Goal: Task Accomplishment & Management: Manage account settings

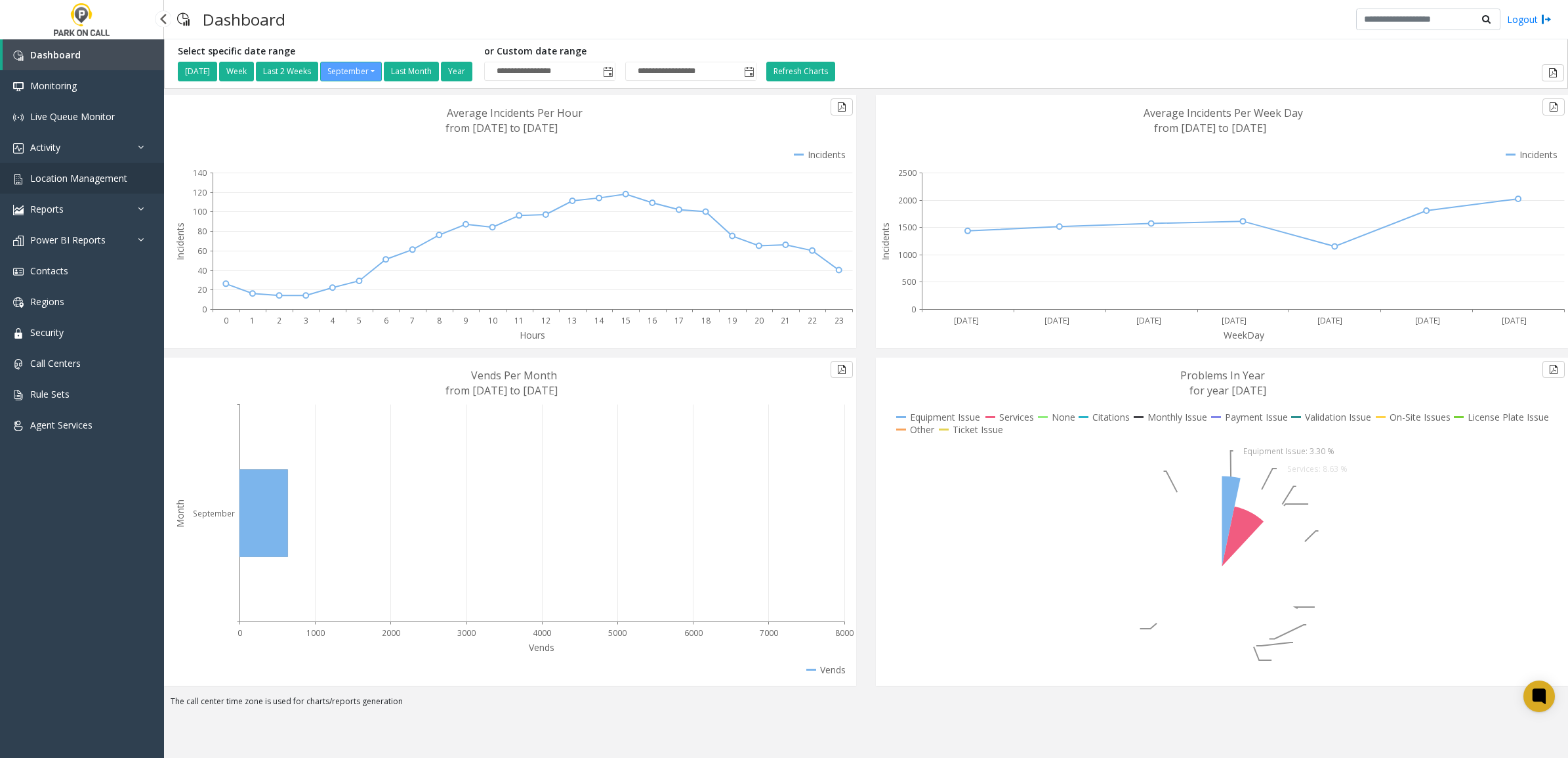
click at [74, 178] on span "Location Management" at bounding box center [78, 178] width 97 height 13
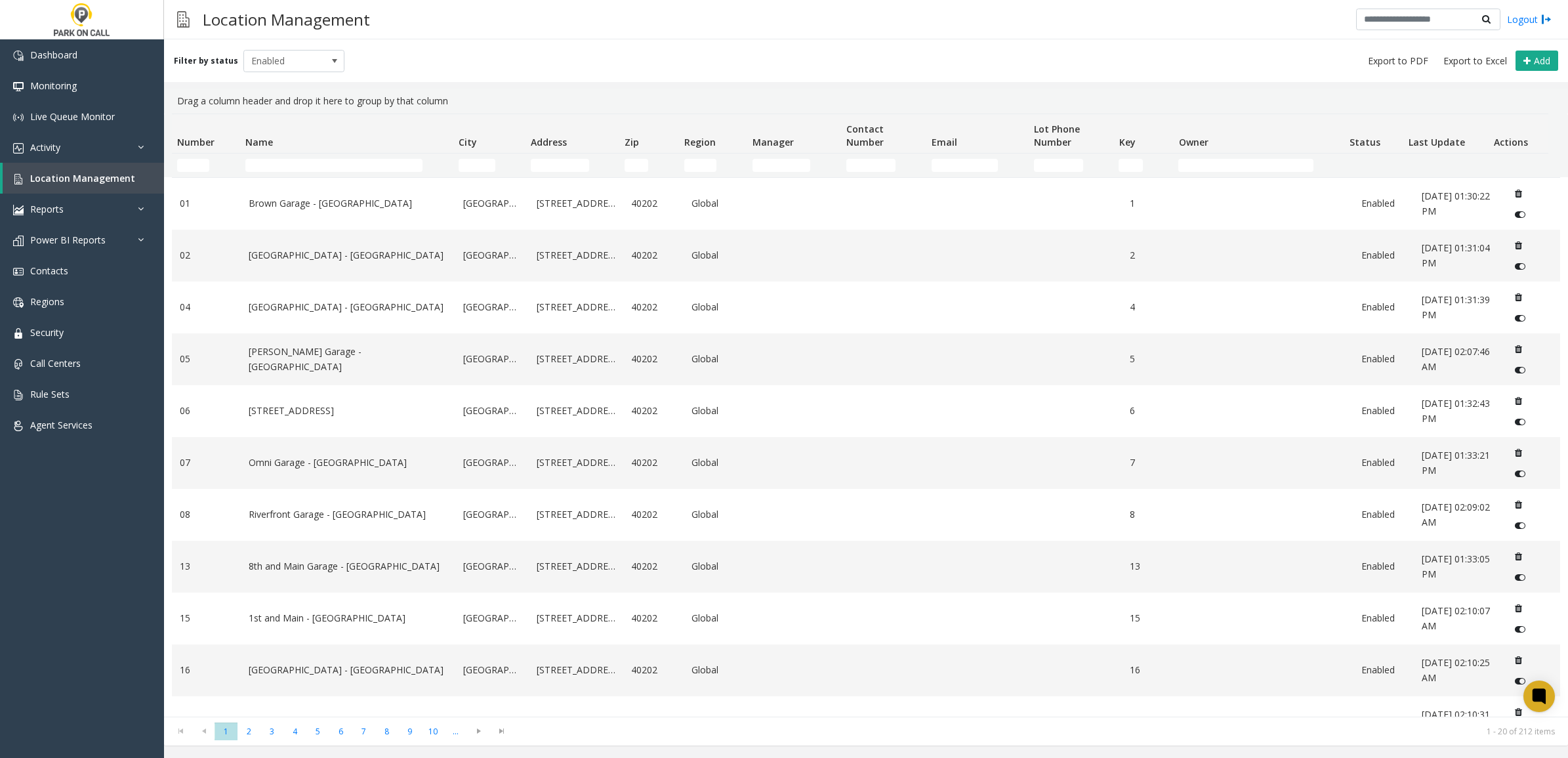
drag, startPoint x: 557, startPoint y: 155, endPoint x: 559, endPoint y: 162, distance: 7.3
click at [557, 156] on td "Address Filter" at bounding box center [573, 166] width 94 height 24
click at [559, 162] on input "Address Filter" at bounding box center [559, 166] width 58 height 13
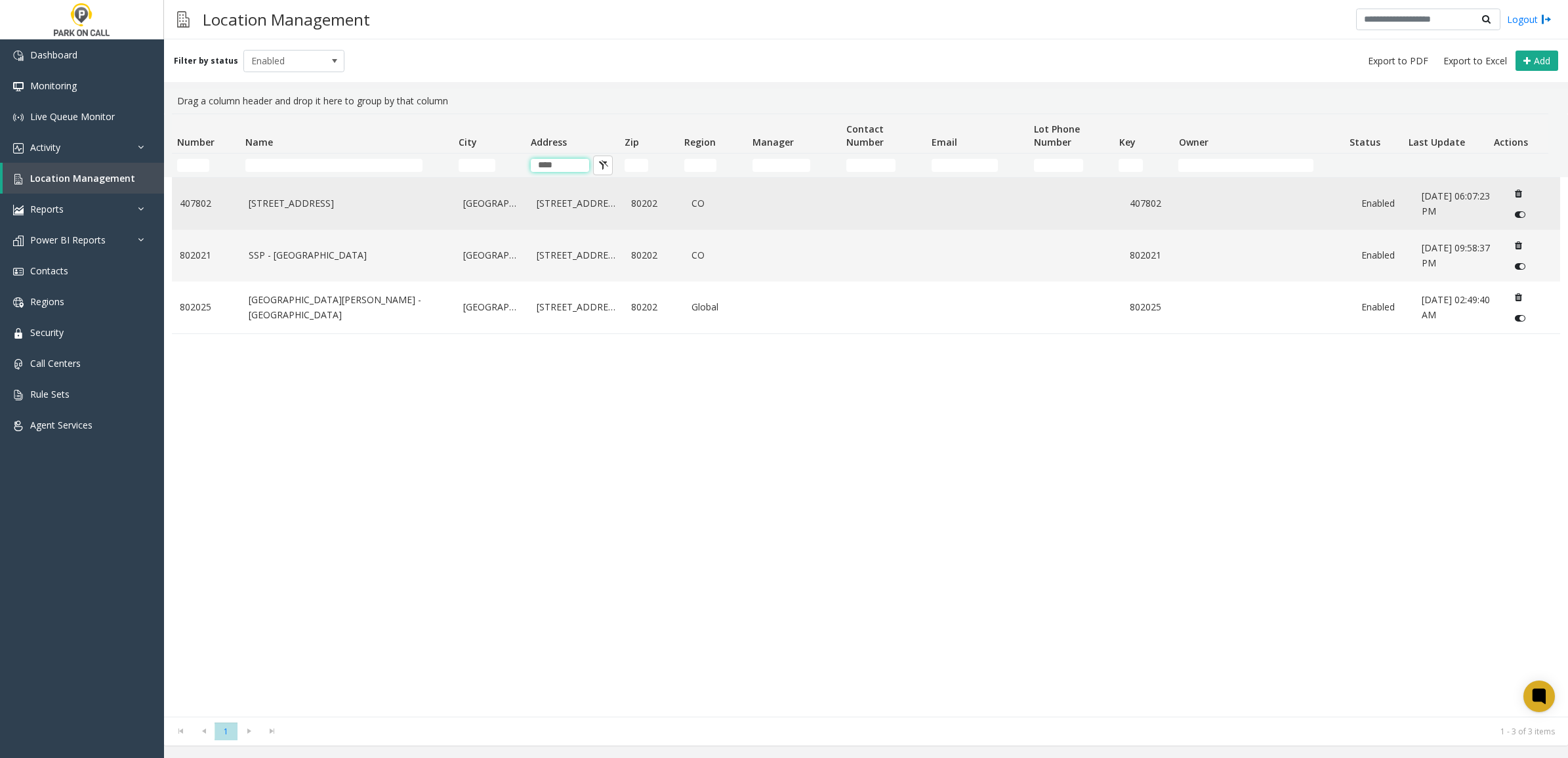
type input "****"
click at [394, 204] on link "[STREET_ADDRESS]" at bounding box center [348, 203] width 199 height 14
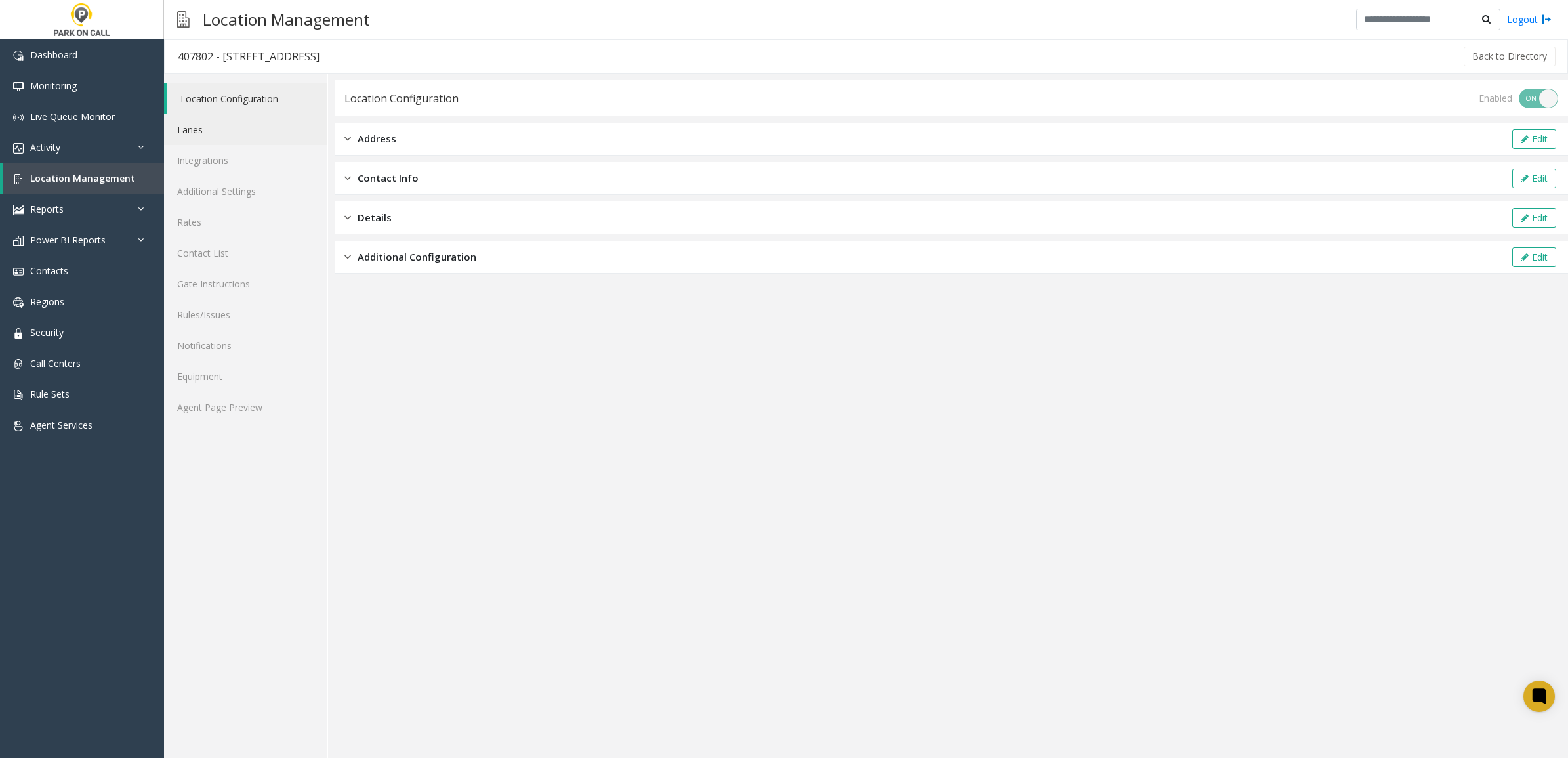
click at [212, 130] on link "Lanes" at bounding box center [245, 130] width 163 height 31
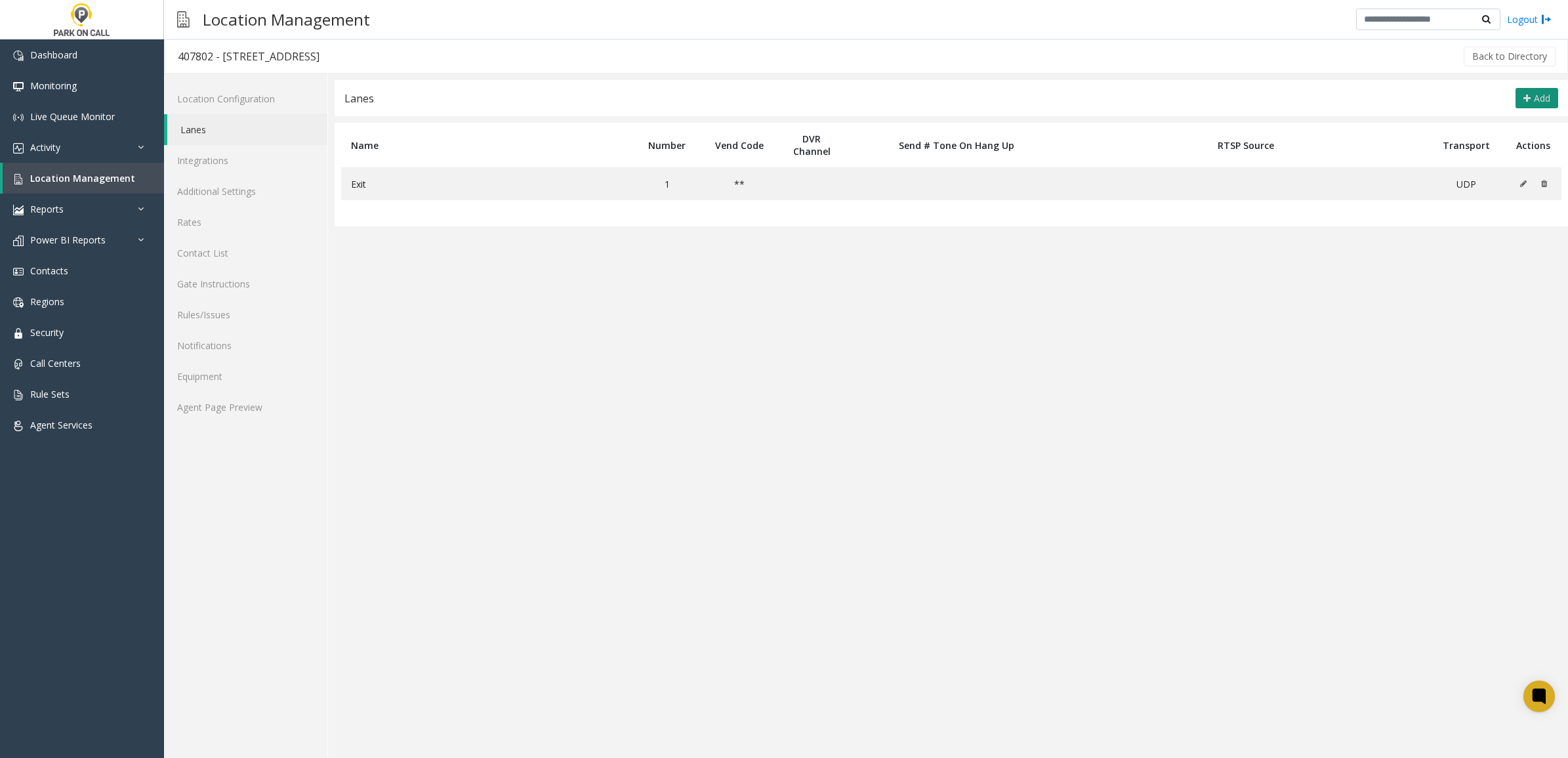
click at [1528, 103] on icon at bounding box center [1527, 98] width 8 height 10
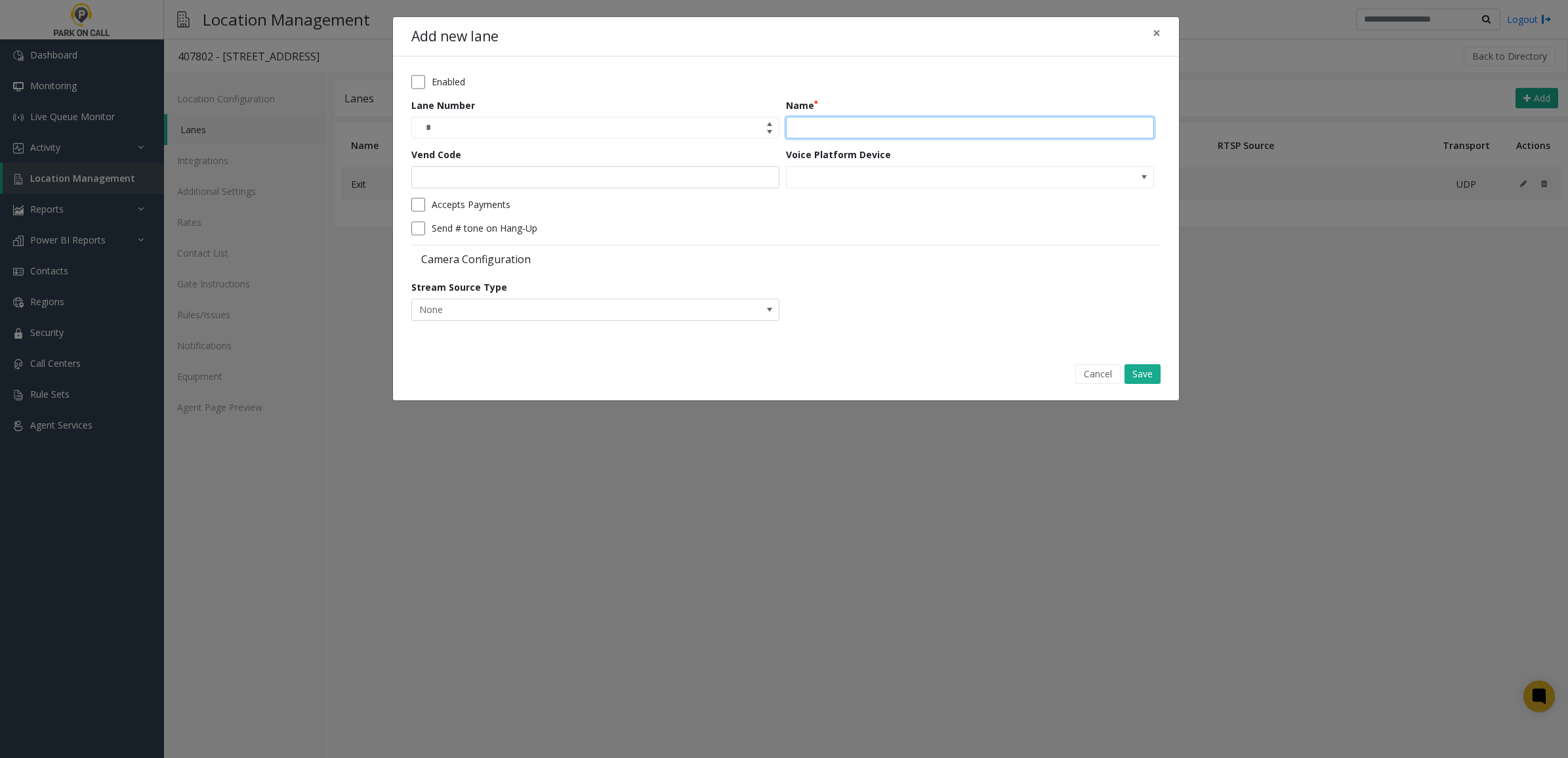
click at [821, 118] on input "Name" at bounding box center [970, 128] width 368 height 23
drag, startPoint x: 837, startPoint y: 130, endPoint x: 778, endPoint y: 129, distance: 59.0
click at [778, 129] on form "Enabled Lane Number * Name ******** Vend Code Voice Platform Device Accepts Pay…" at bounding box center [785, 202] width 749 height 255
type input "*****"
click at [583, 175] on input "Vend Code" at bounding box center [595, 177] width 368 height 23
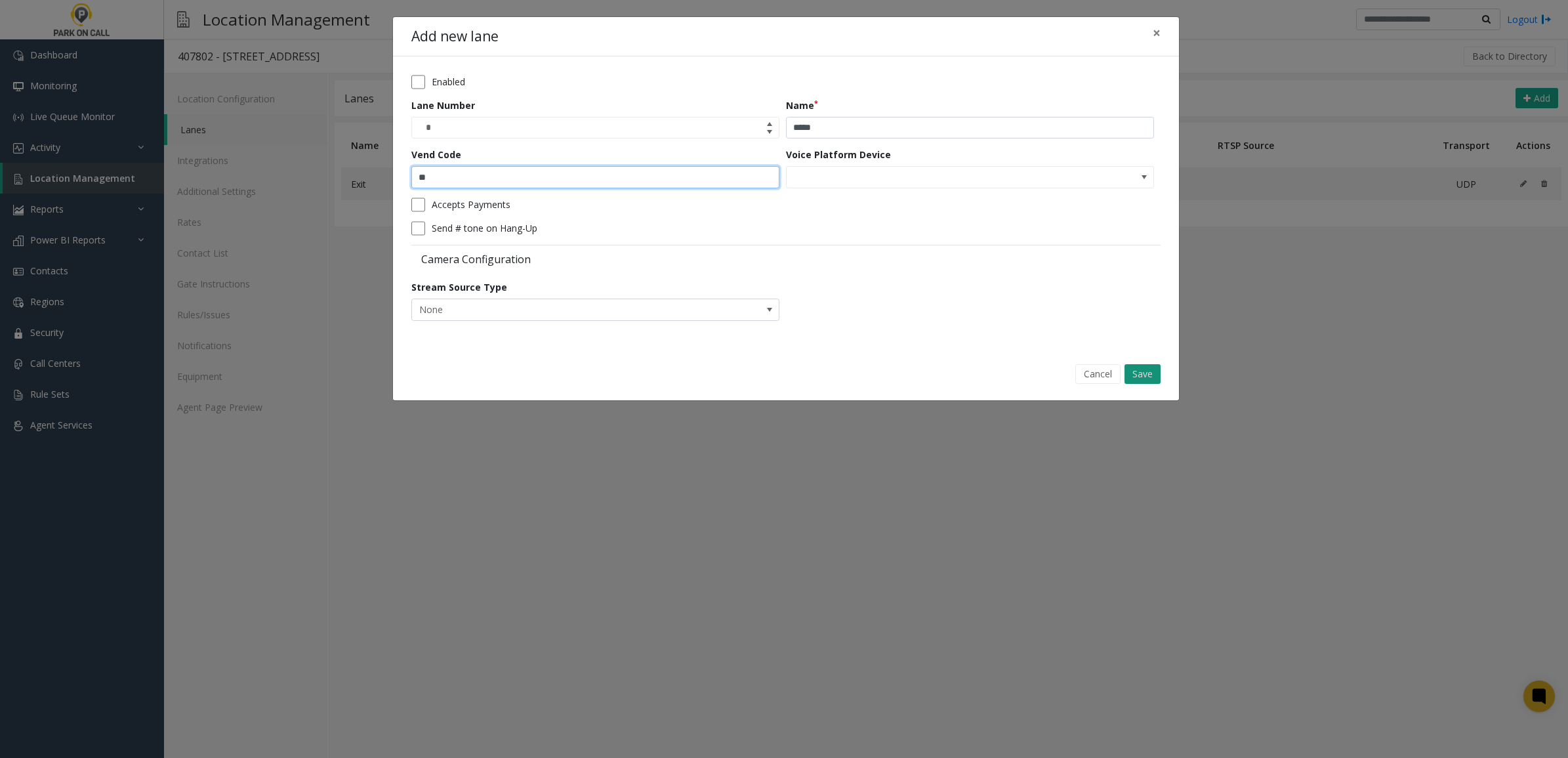
type input "**"
click at [1150, 374] on button "Save" at bounding box center [1142, 374] width 36 height 19
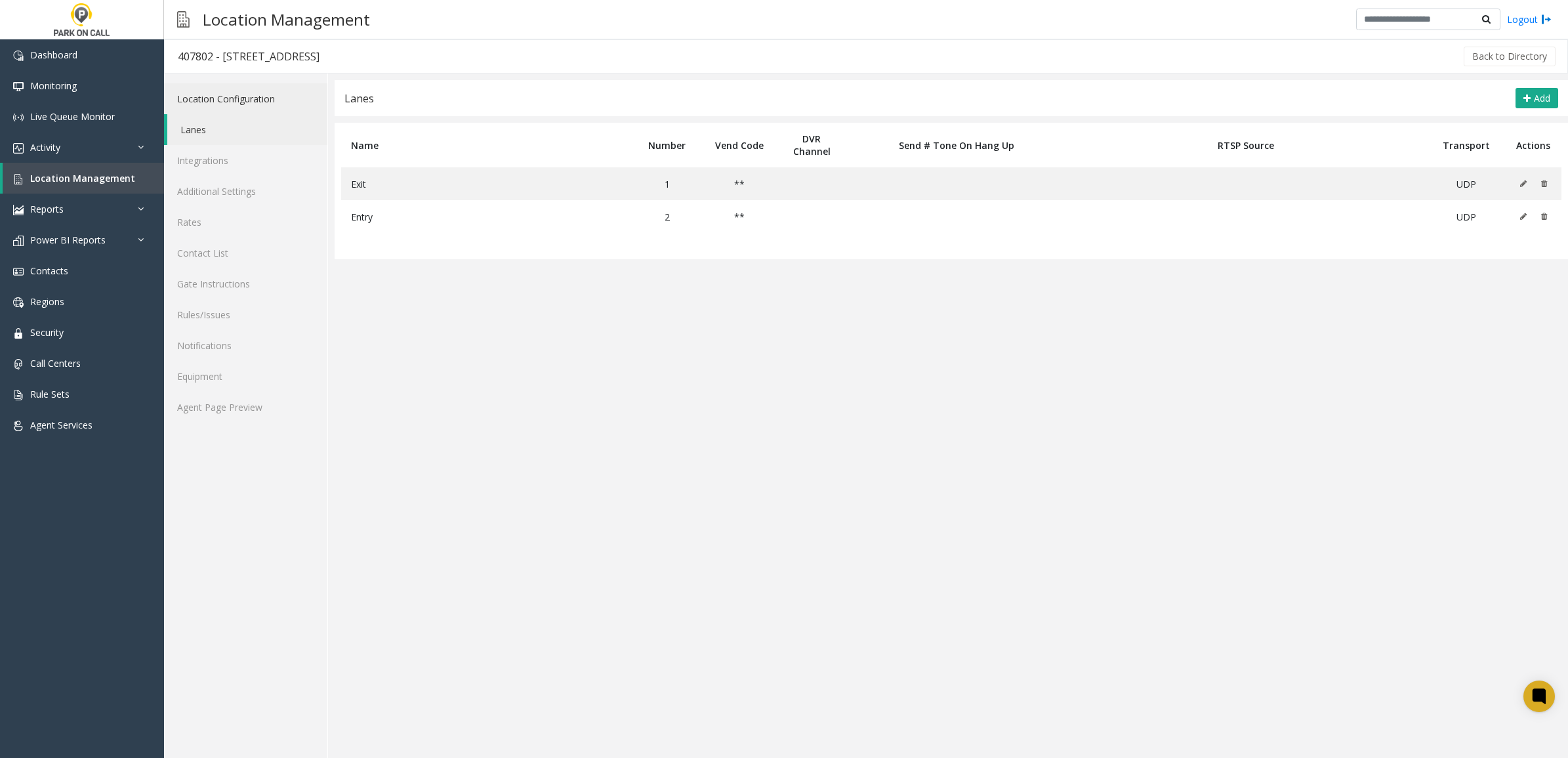
click at [224, 102] on link "Location Configuration" at bounding box center [245, 98] width 163 height 31
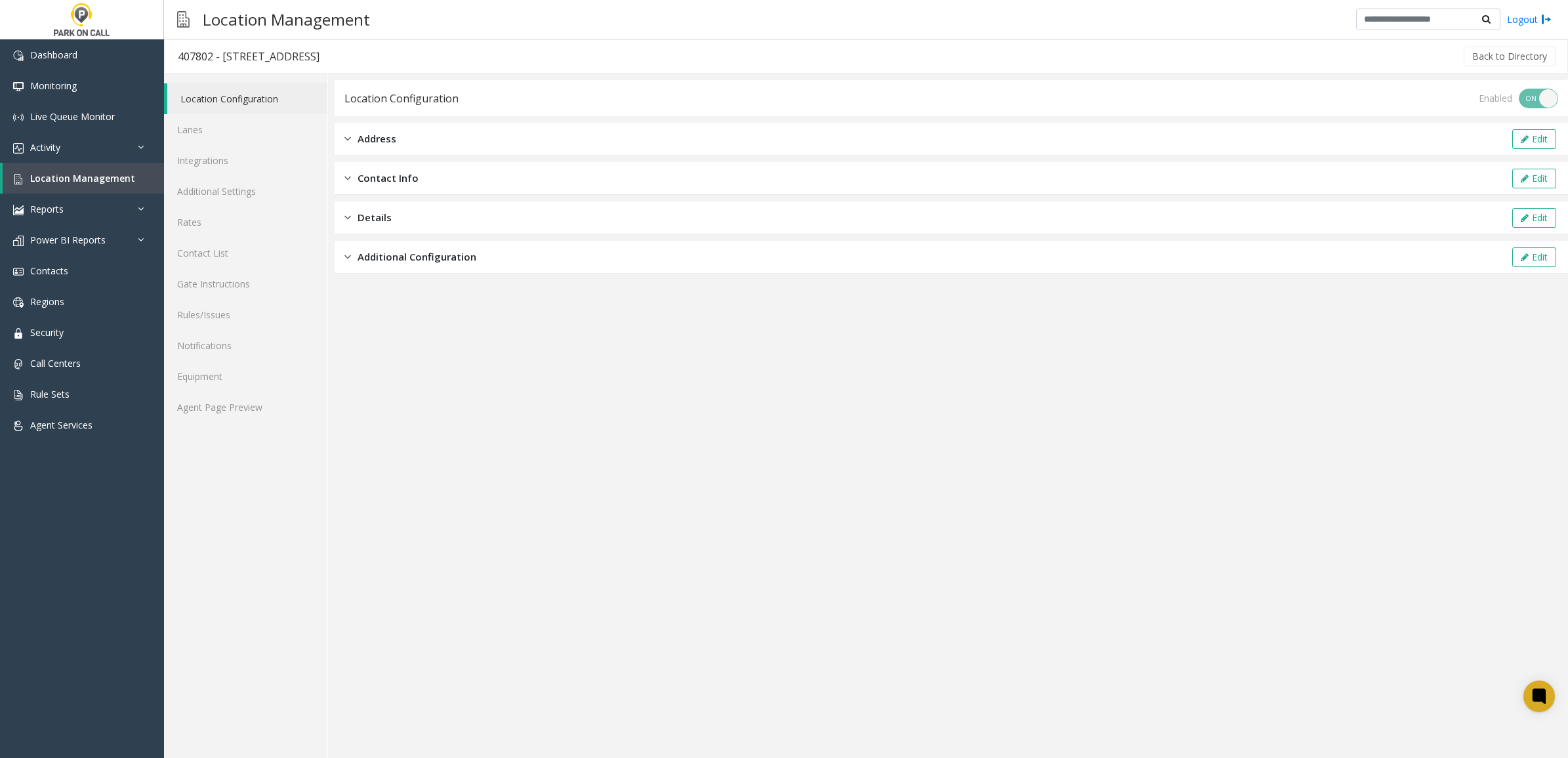
click at [631, 145] on div "Address Edit" at bounding box center [951, 139] width 1233 height 33
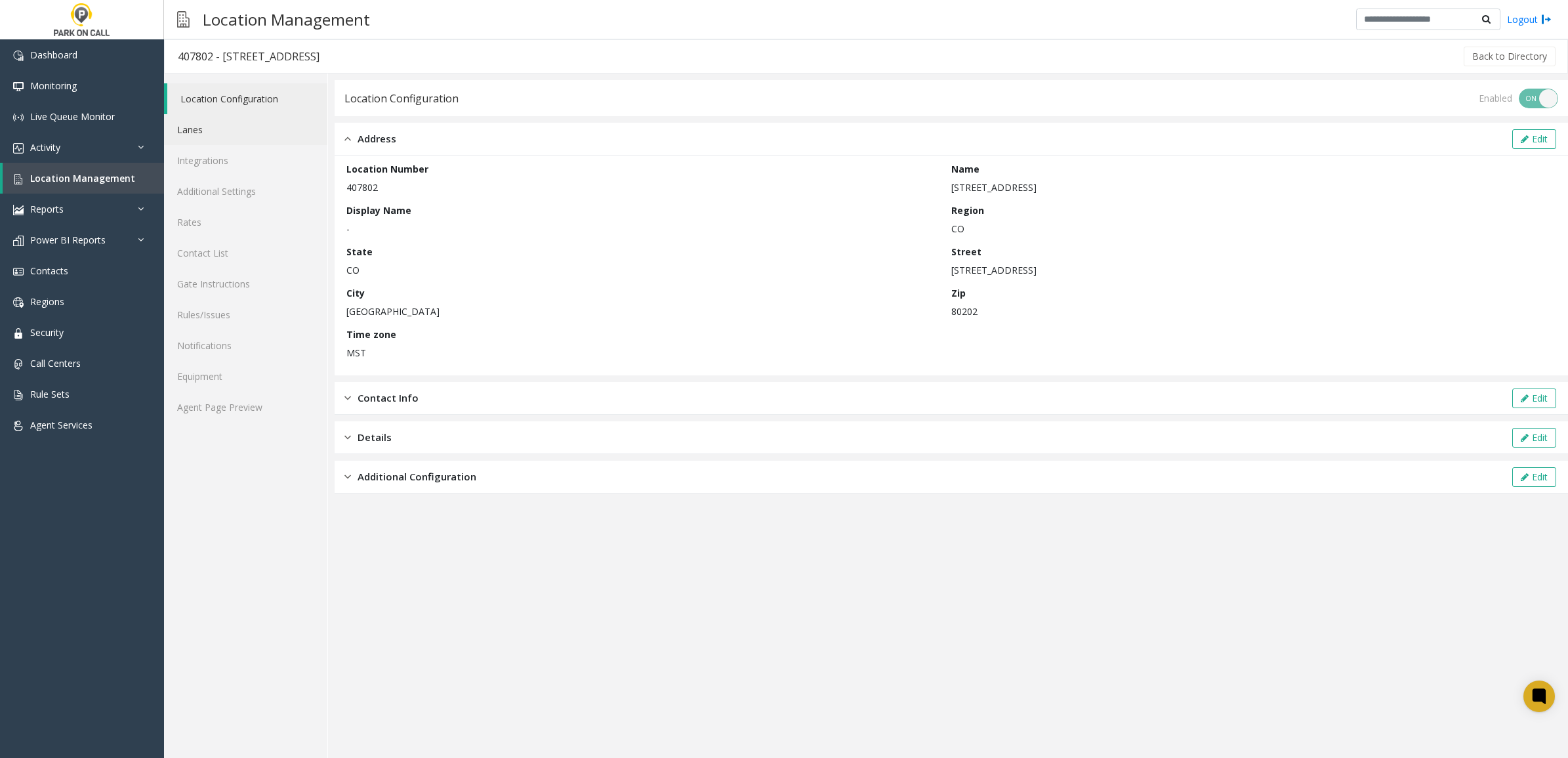
click at [202, 131] on link "Lanes" at bounding box center [245, 130] width 163 height 31
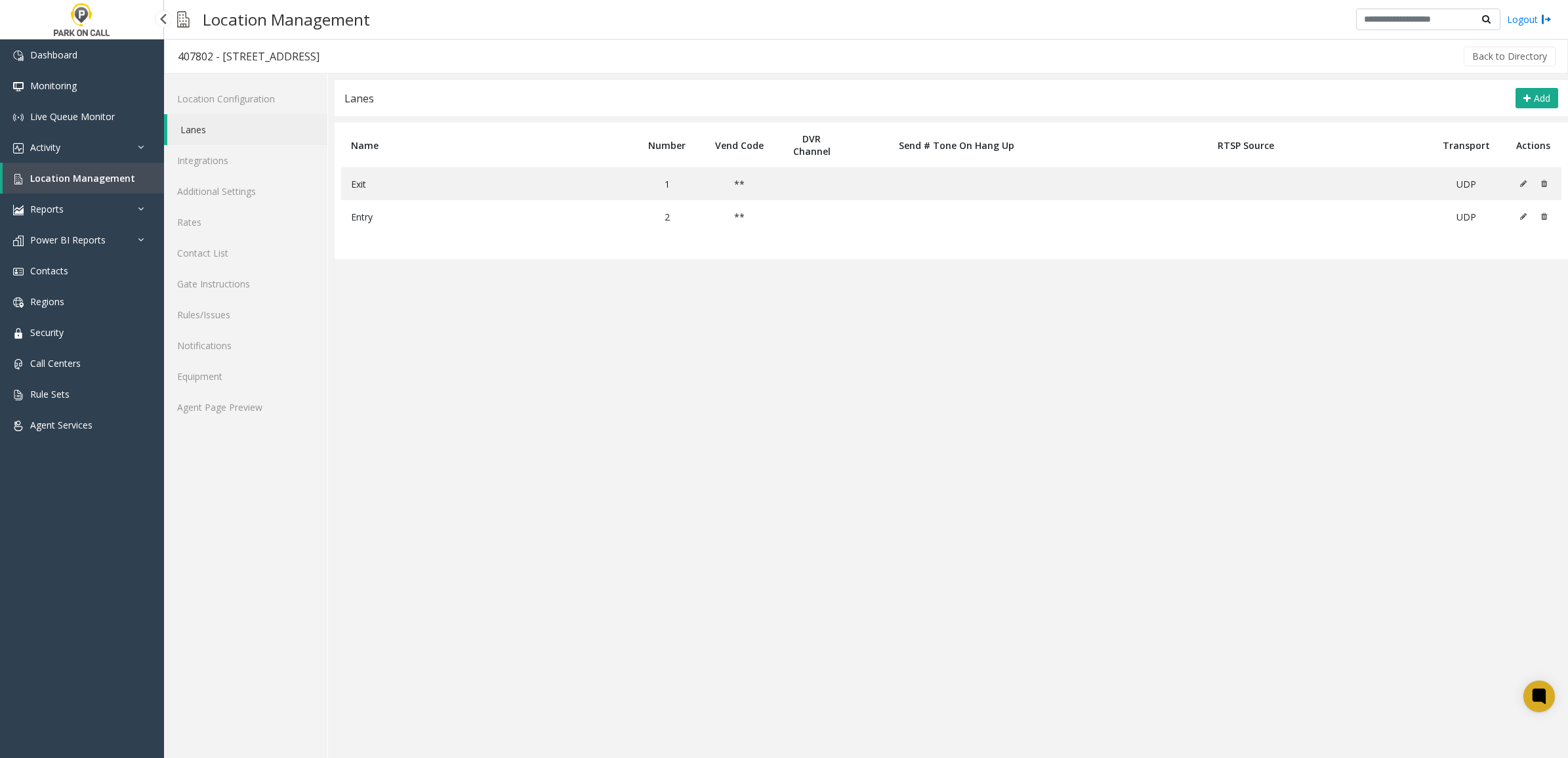
click at [77, 178] on span "Location Management" at bounding box center [82, 178] width 105 height 13
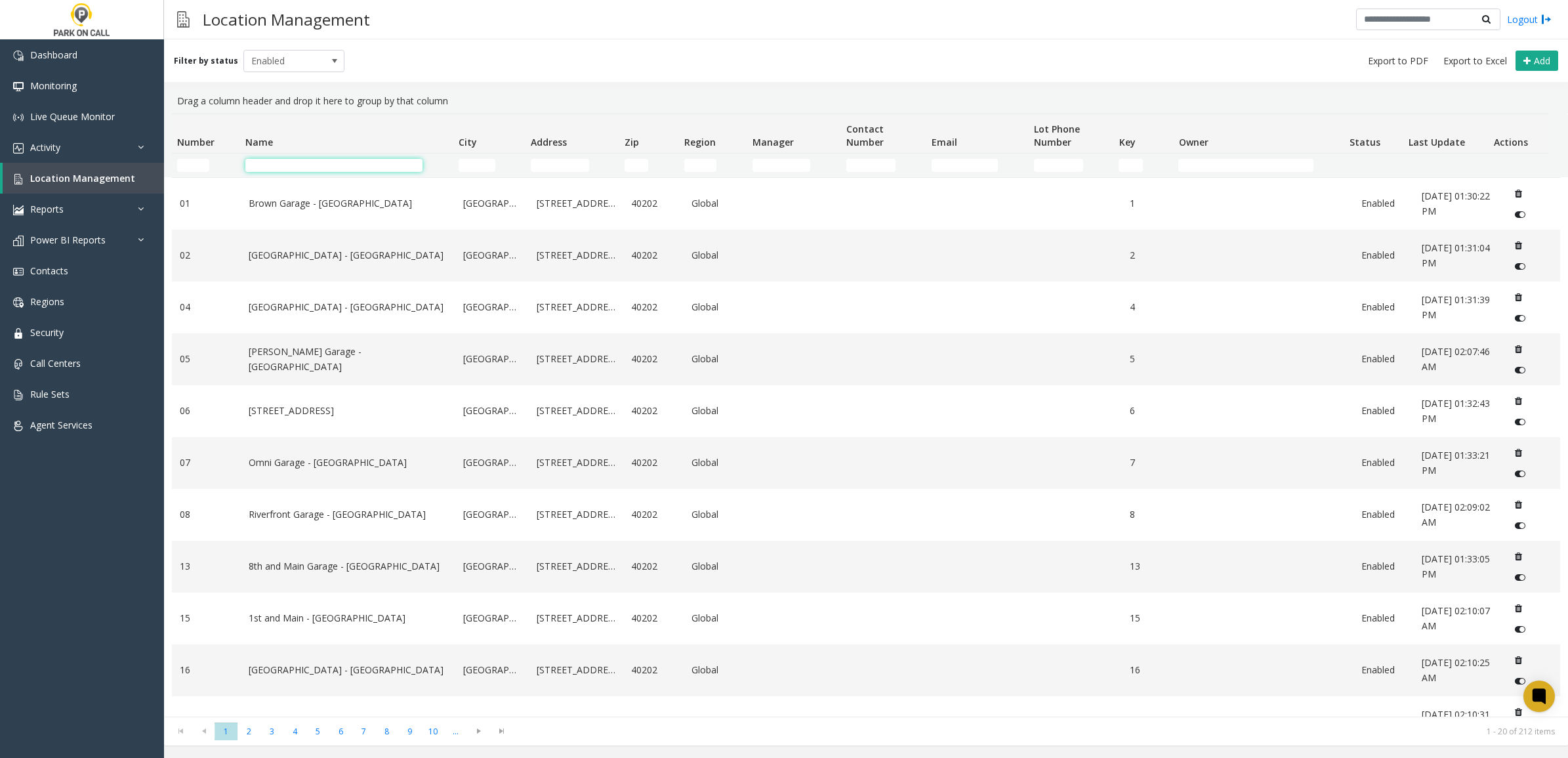
click at [297, 162] on input "Name Filter" at bounding box center [334, 166] width 177 height 13
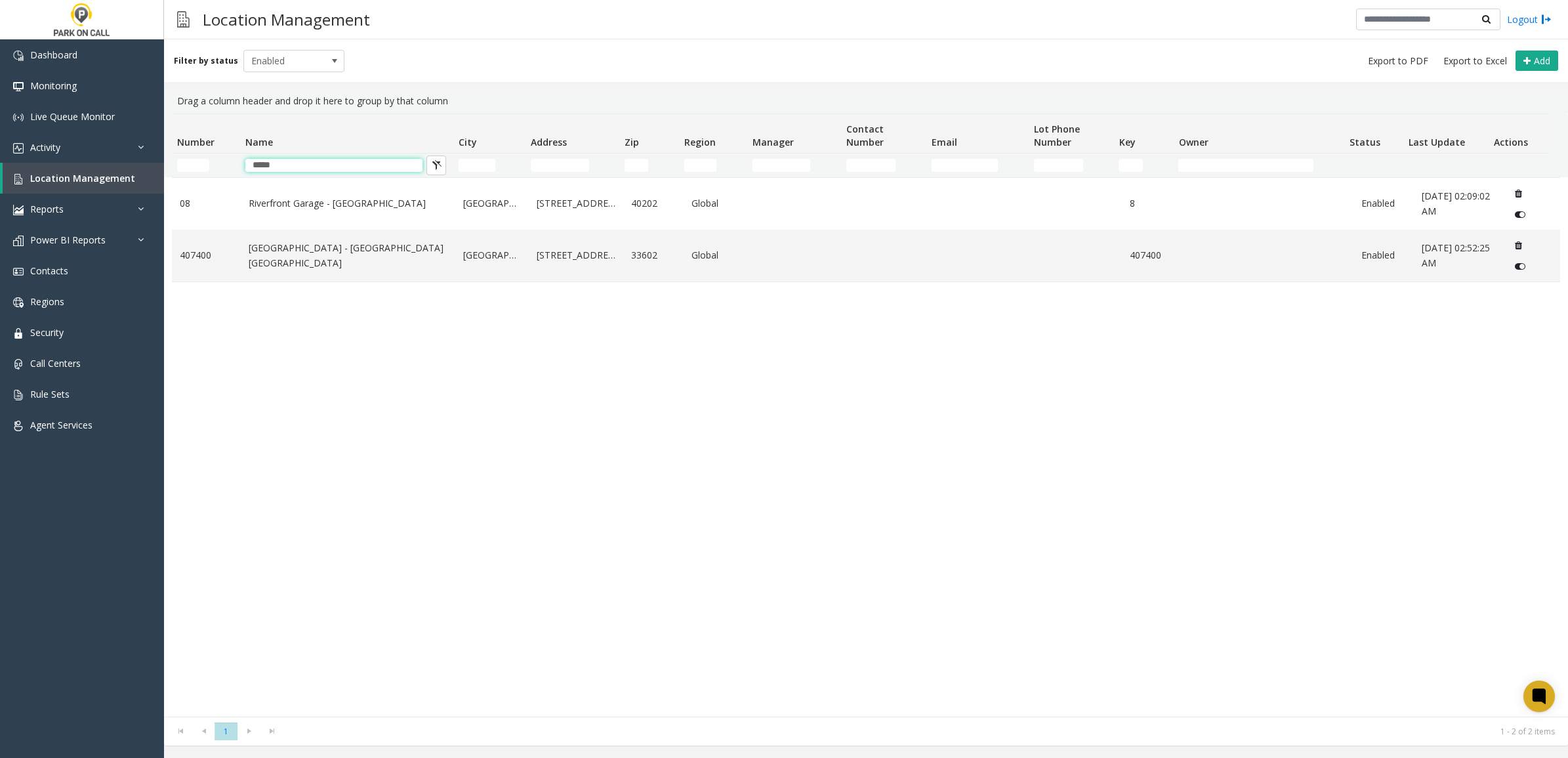
type input "*****"
click at [210, 411] on div "08 [GEOGRAPHIC_DATA] - [GEOGRAPHIC_DATA] [GEOGRAPHIC_DATA] [STREET_ADDRESS] Glo…" at bounding box center [865, 447] width 1388 height 539
drag, startPoint x: 310, startPoint y: 61, endPoint x: 309, endPoint y: 70, distance: 9.1
click at [310, 62] on span "Enabled" at bounding box center [283, 61] width 80 height 21
click at [293, 84] on li "All" at bounding box center [288, 82] width 97 height 18
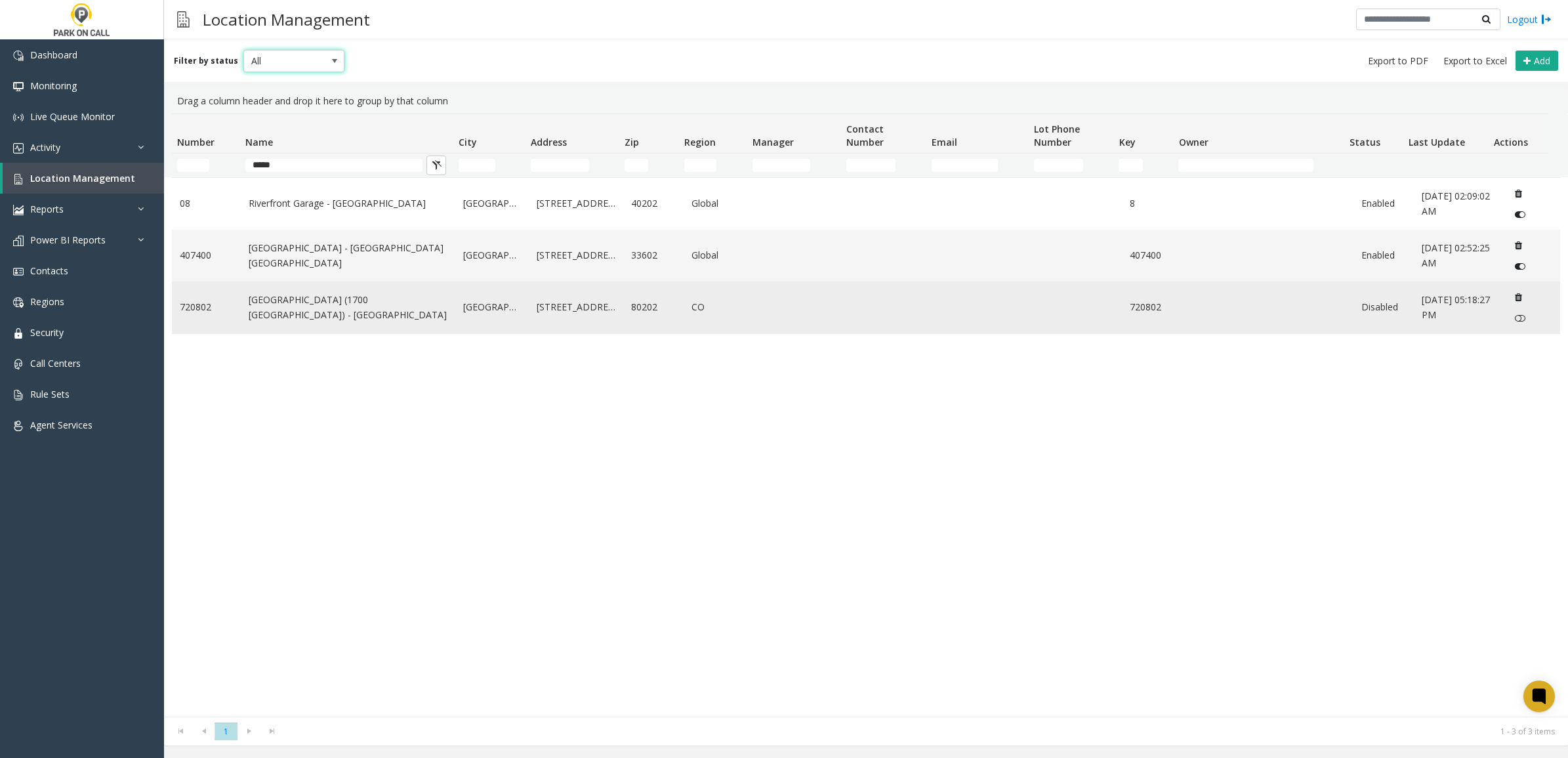
click at [411, 321] on td "[GEOGRAPHIC_DATA] (1700 [GEOGRAPHIC_DATA]) - [GEOGRAPHIC_DATA]" at bounding box center [348, 308] width 215 height 52
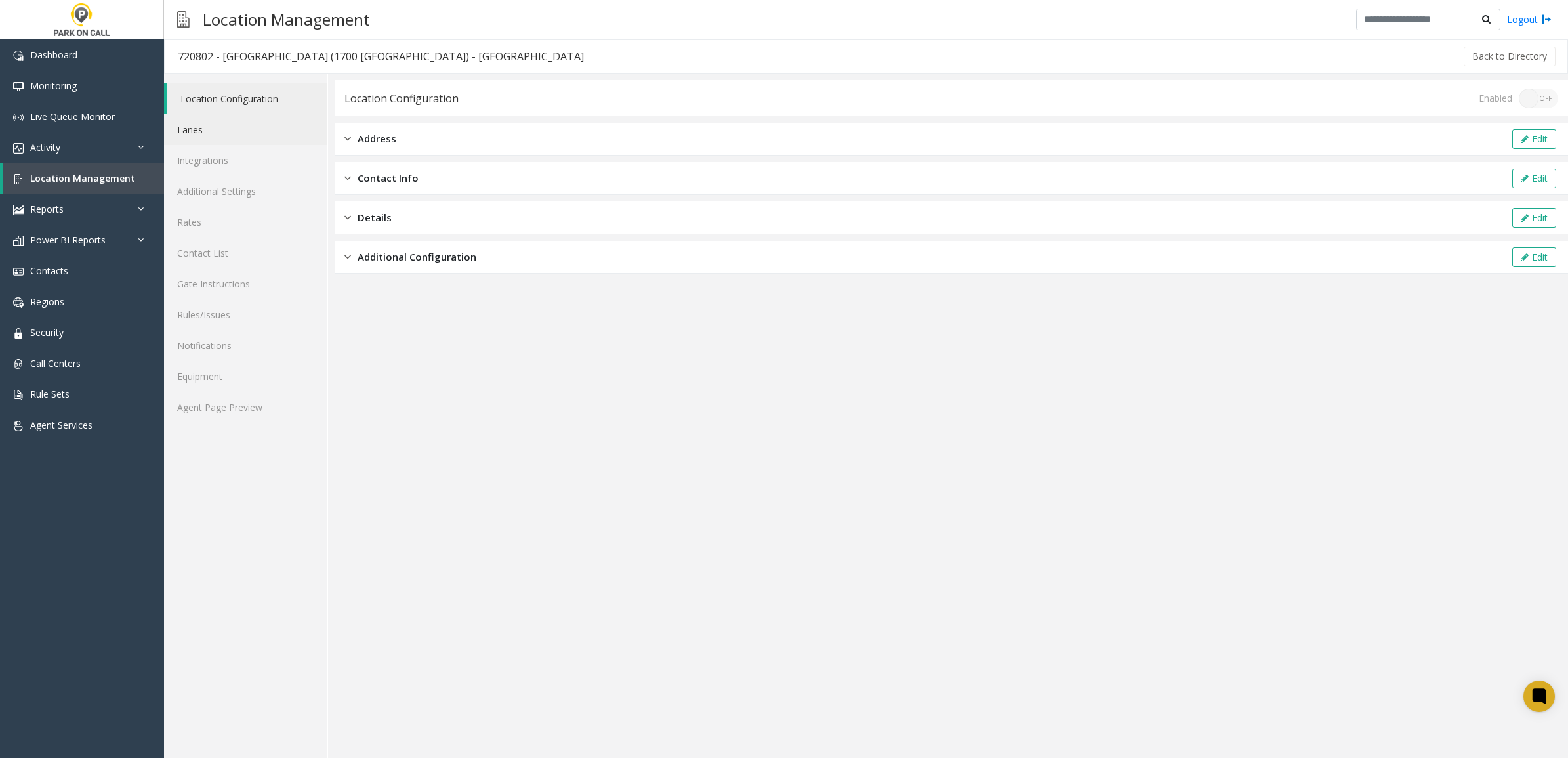
click at [231, 133] on link "Lanes" at bounding box center [245, 130] width 163 height 31
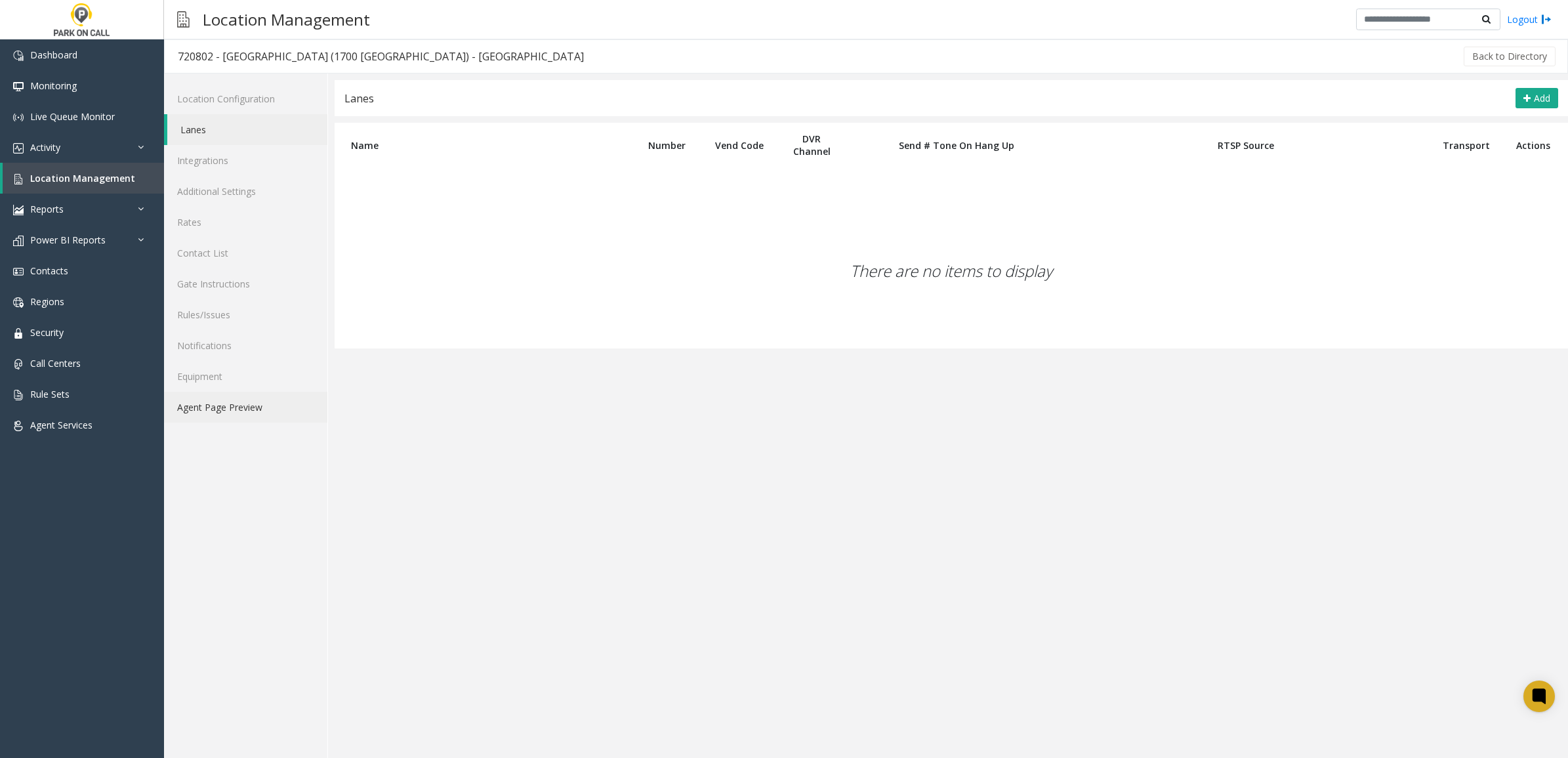
click at [256, 400] on link "Agent Page Preview" at bounding box center [245, 407] width 163 height 31
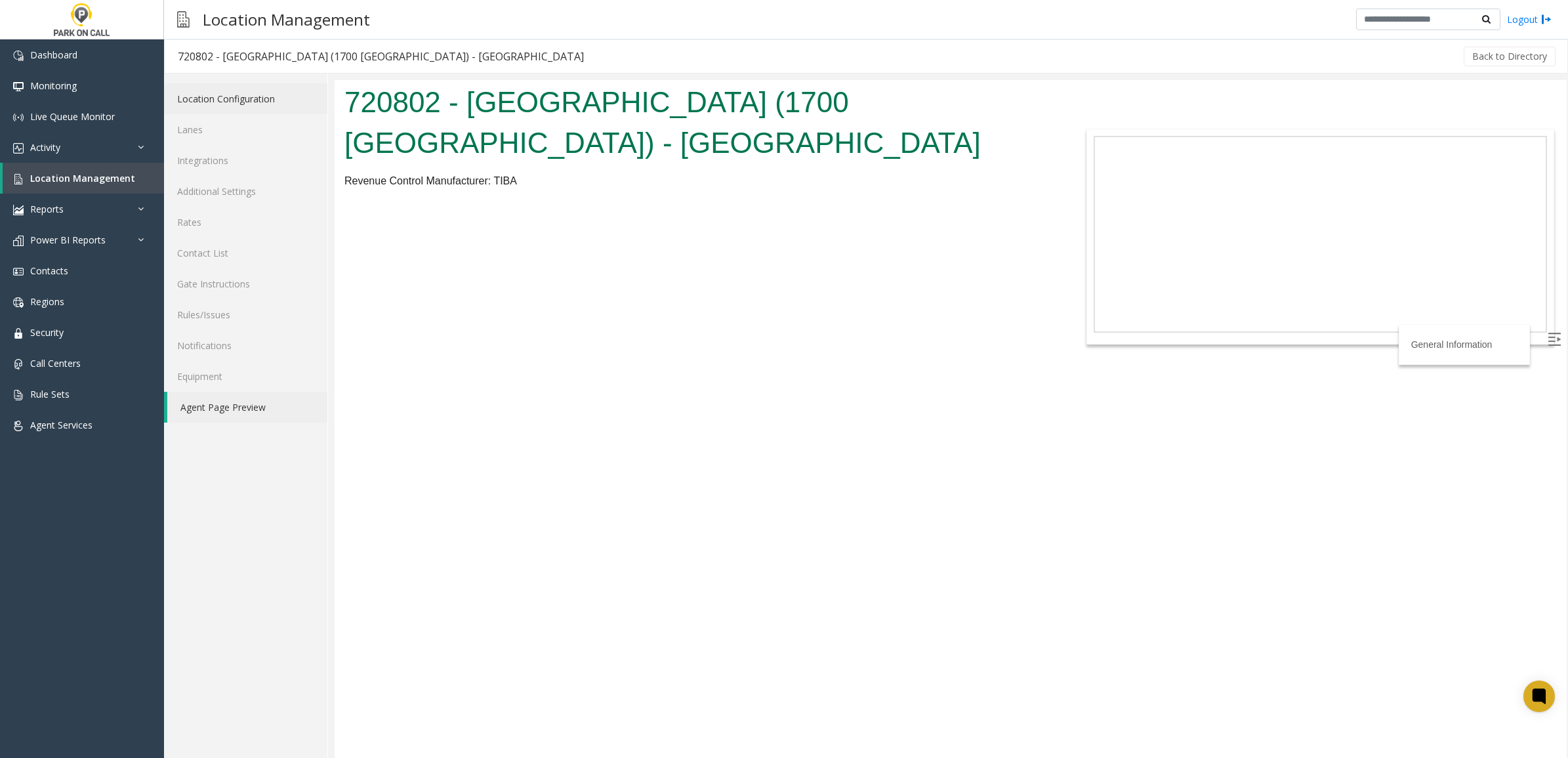
click at [261, 93] on link "Location Configuration" at bounding box center [245, 98] width 163 height 31
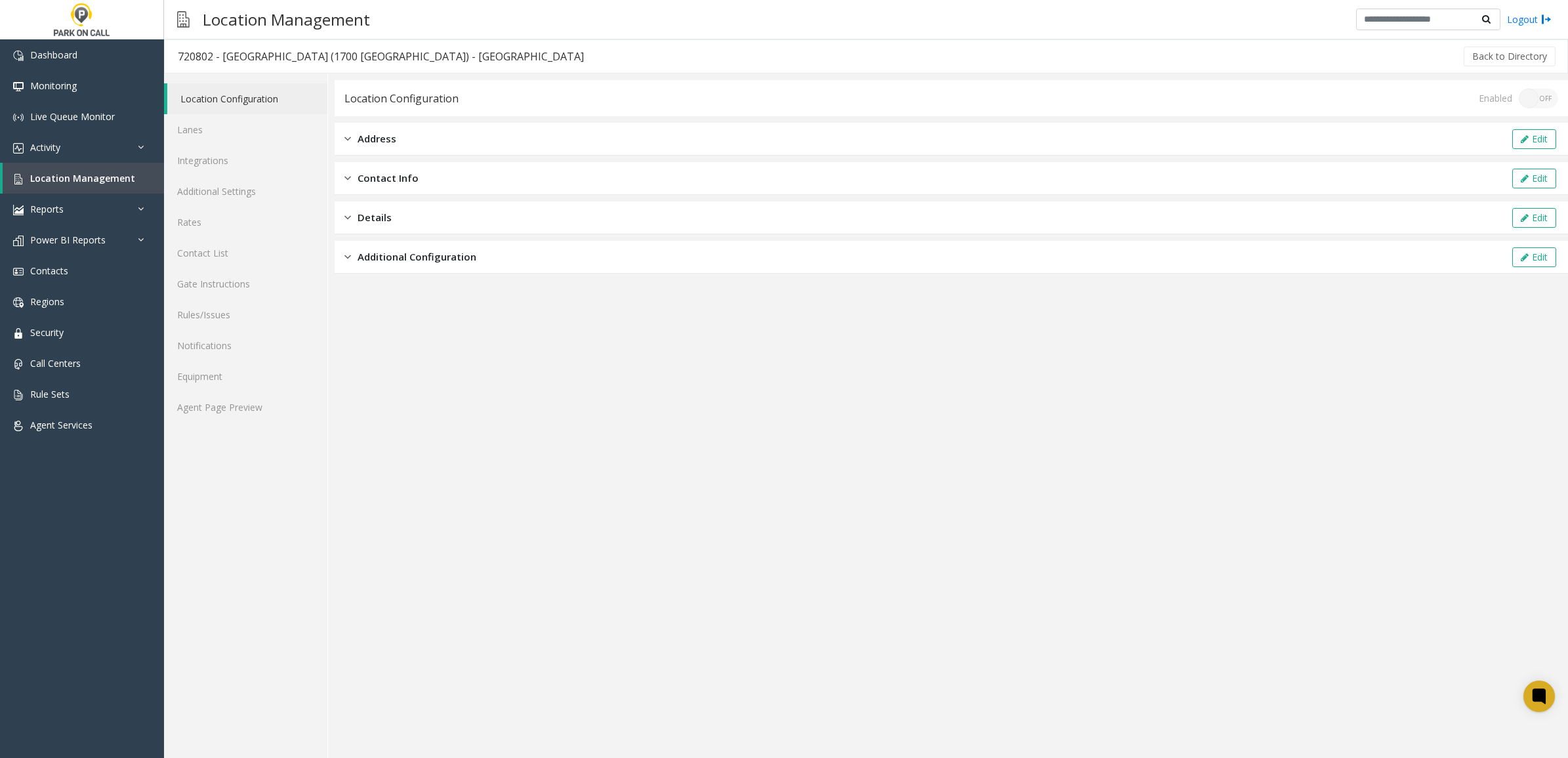
click at [1541, 98] on div "Enabled ON OFF" at bounding box center [1518, 98] width 79 height 19
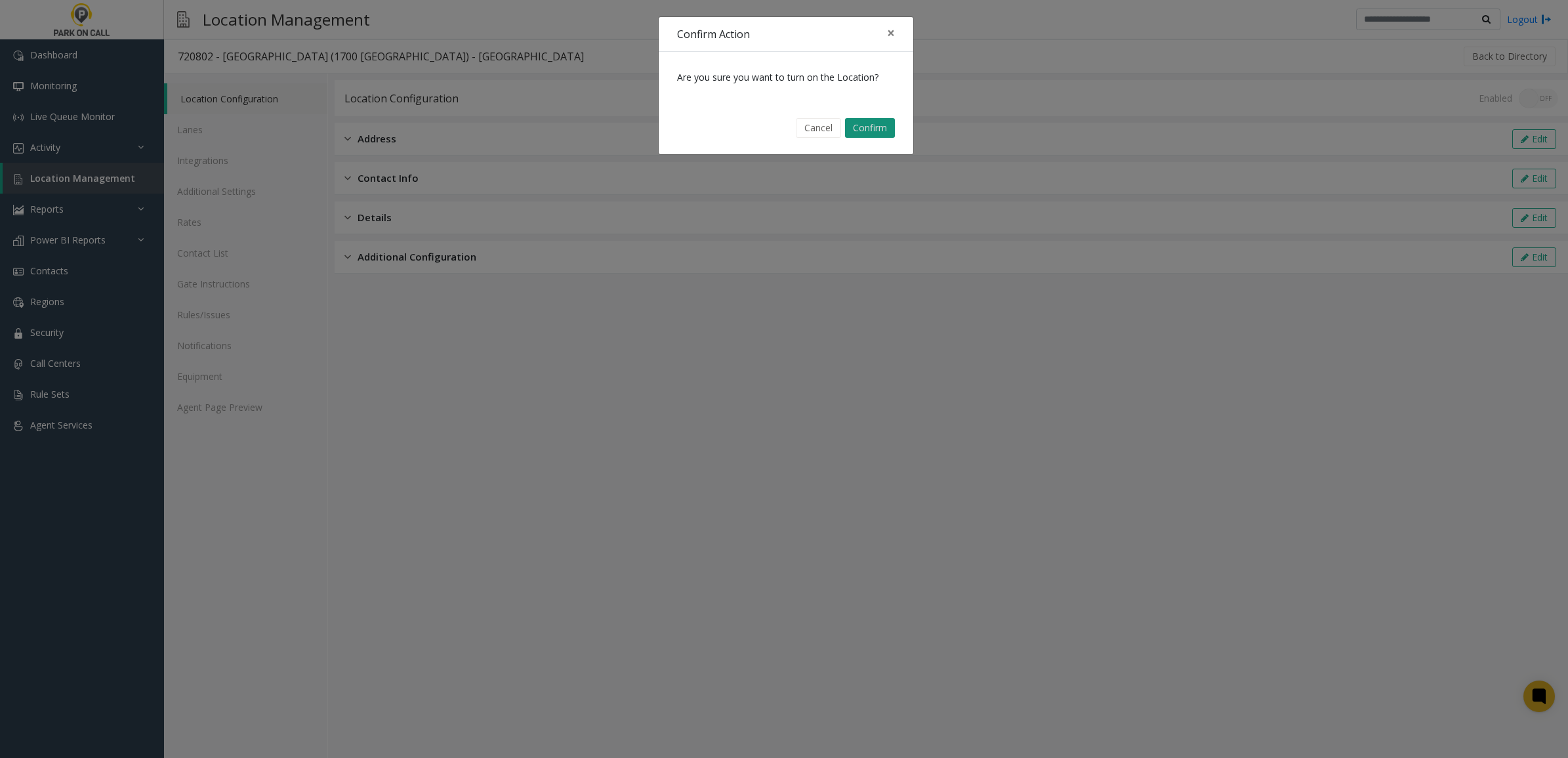
click at [860, 129] on button "Confirm" at bounding box center [869, 127] width 50 height 19
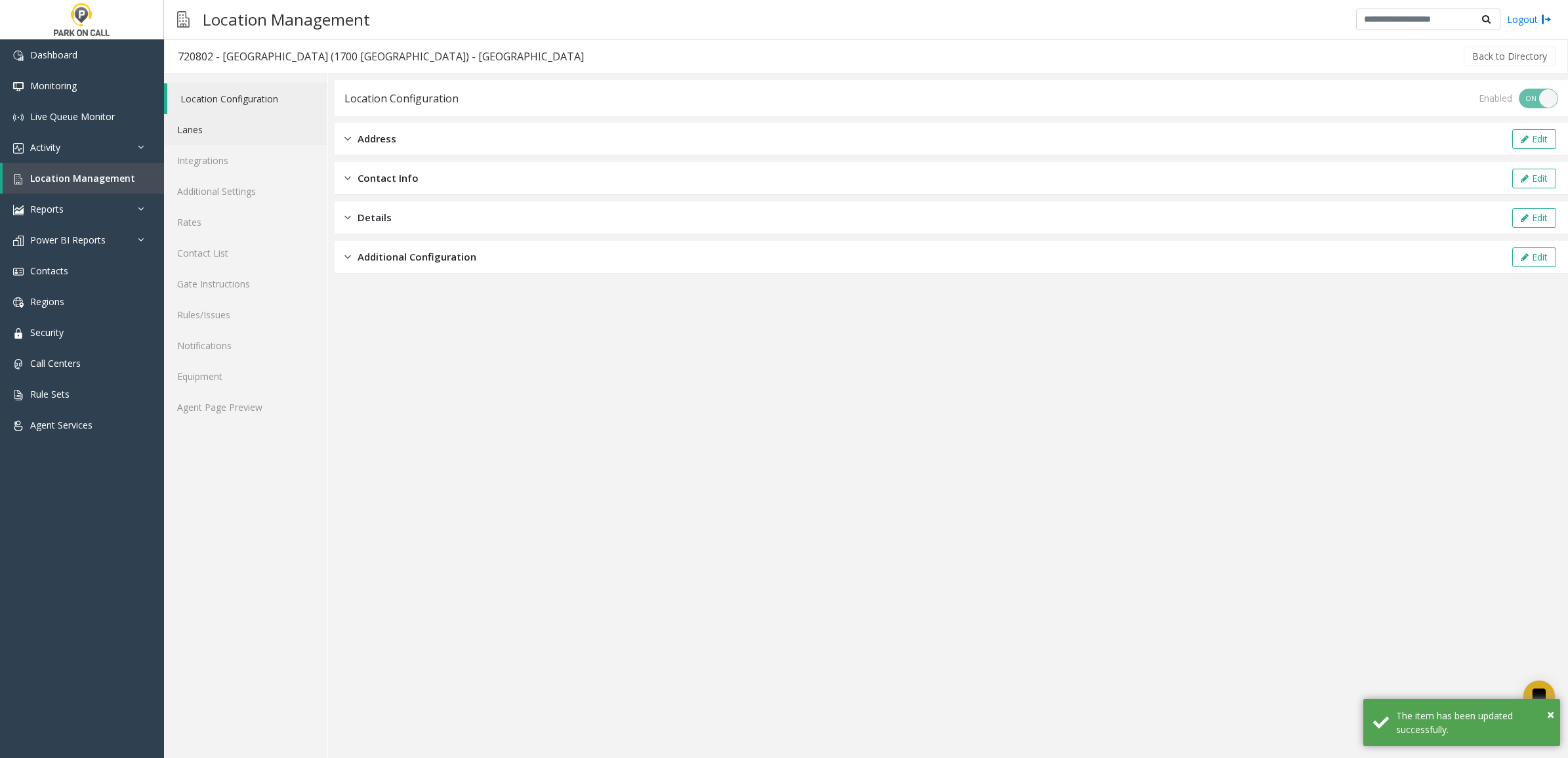
click at [235, 130] on link "Lanes" at bounding box center [245, 130] width 163 height 31
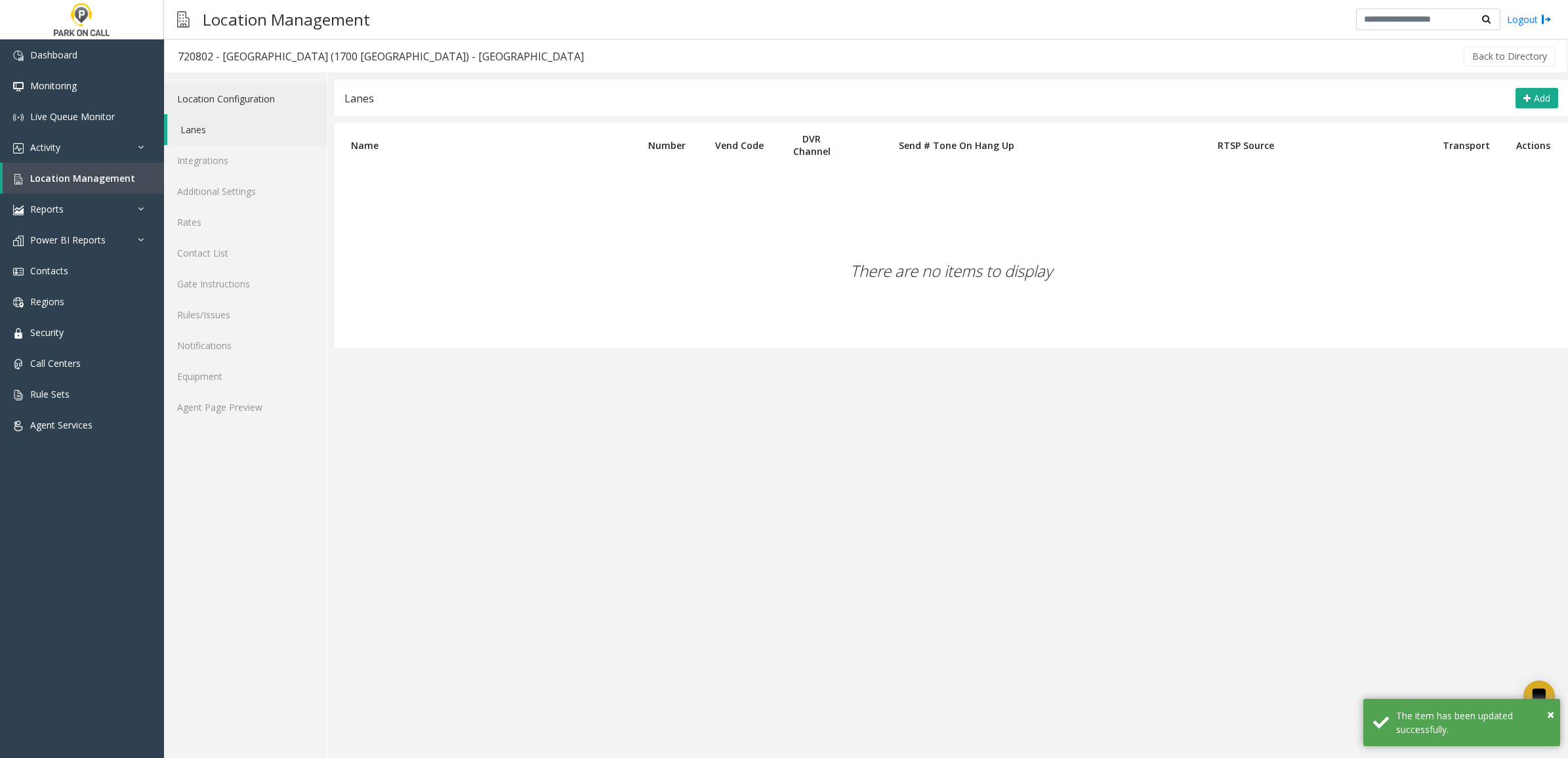
click at [249, 88] on link "Location Configuration" at bounding box center [245, 98] width 163 height 31
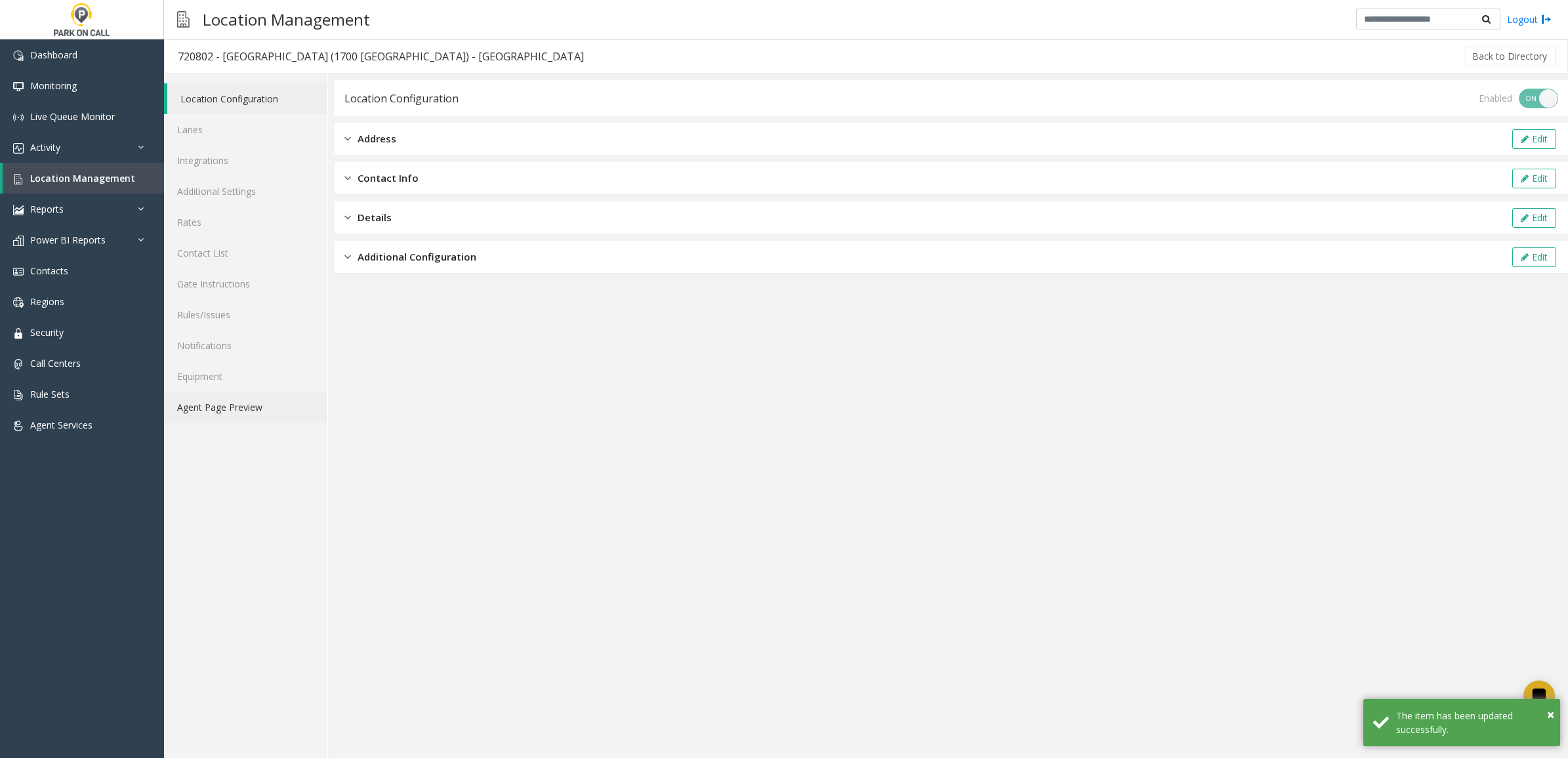
click at [218, 397] on link "Agent Page Preview" at bounding box center [245, 407] width 163 height 31
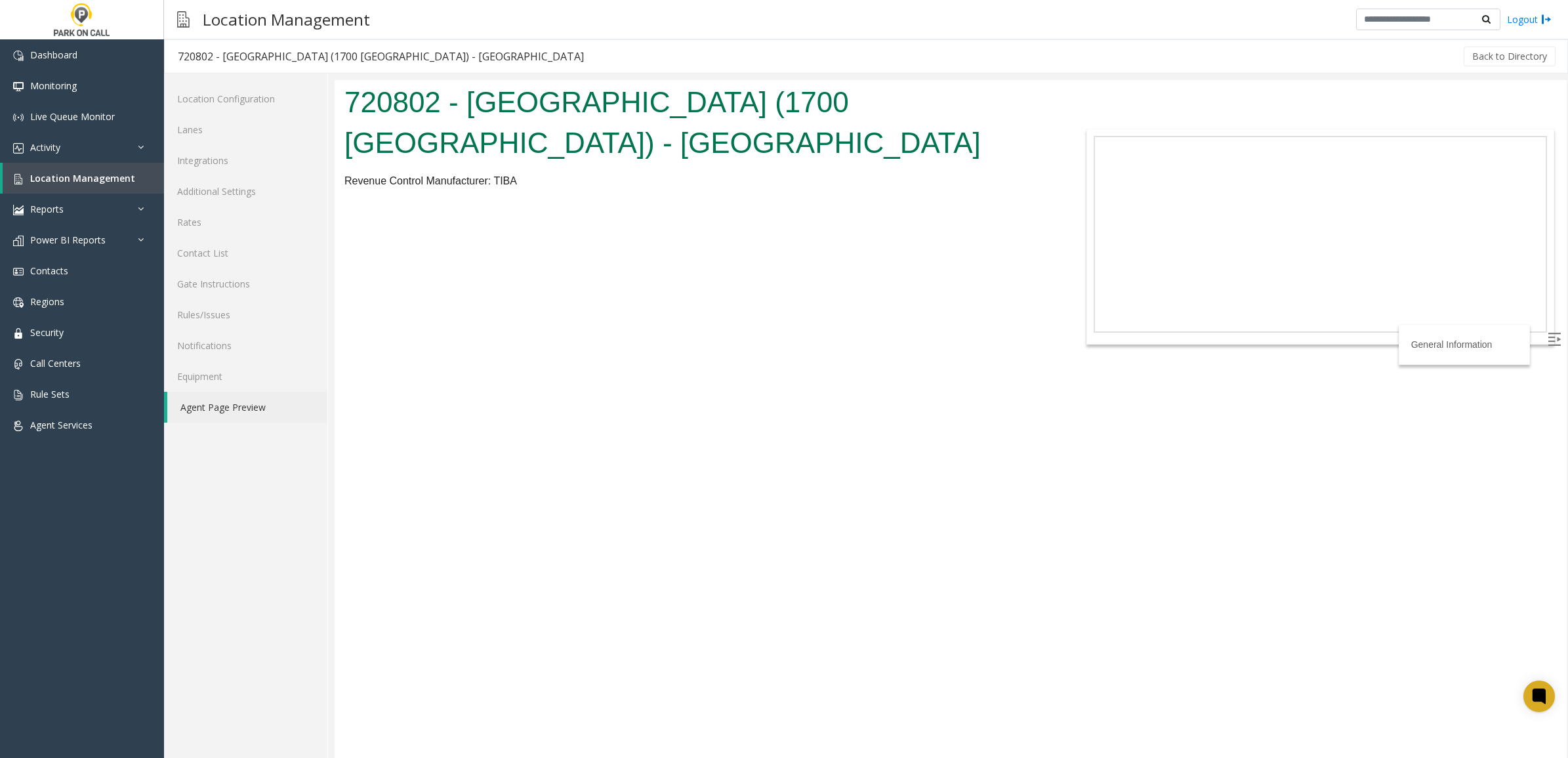
click at [240, 407] on link "Agent Page Preview" at bounding box center [247, 407] width 160 height 31
click at [237, 97] on link "Location Configuration" at bounding box center [245, 98] width 163 height 31
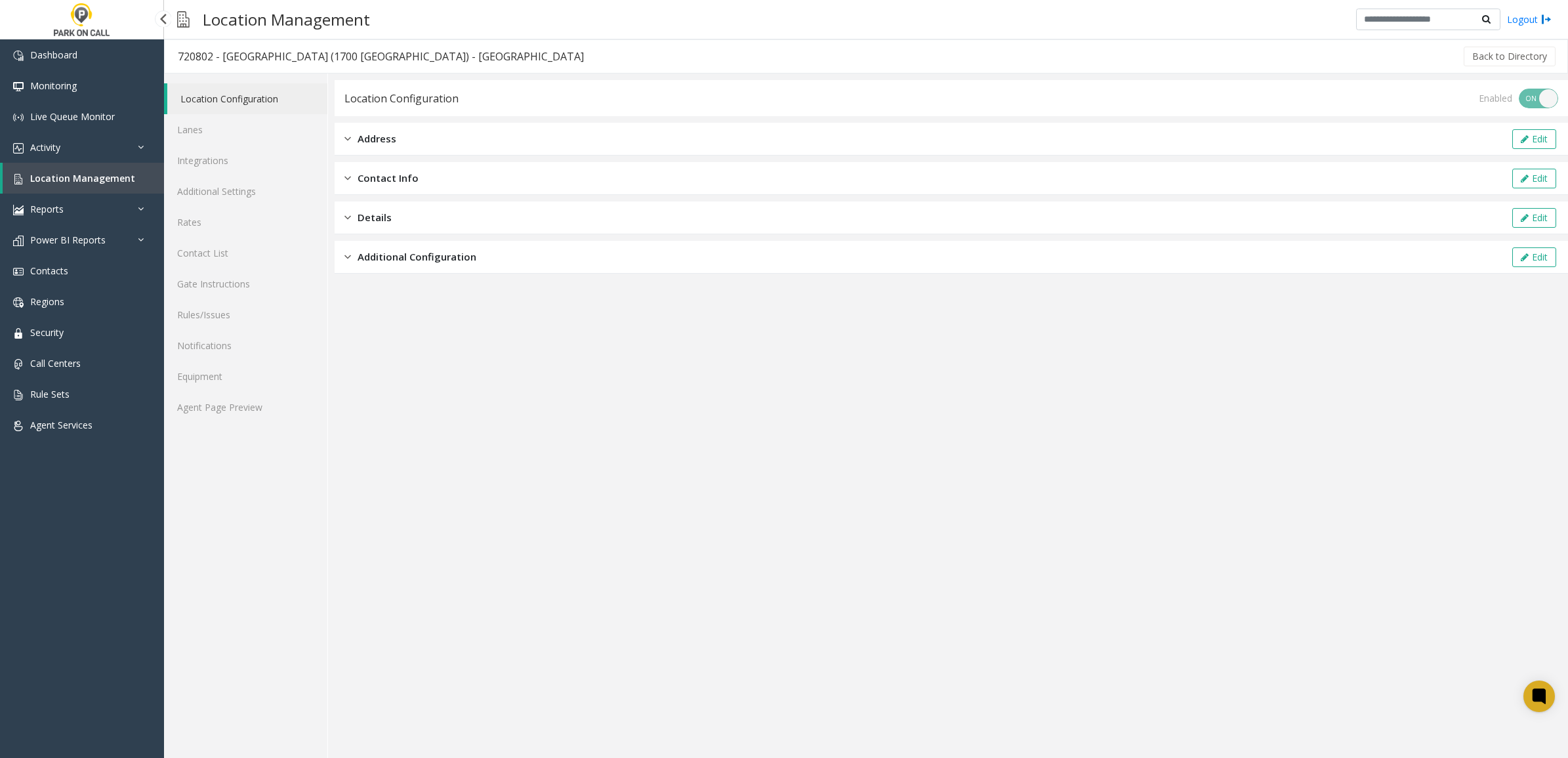
click at [93, 174] on span "Location Management" at bounding box center [82, 178] width 105 height 13
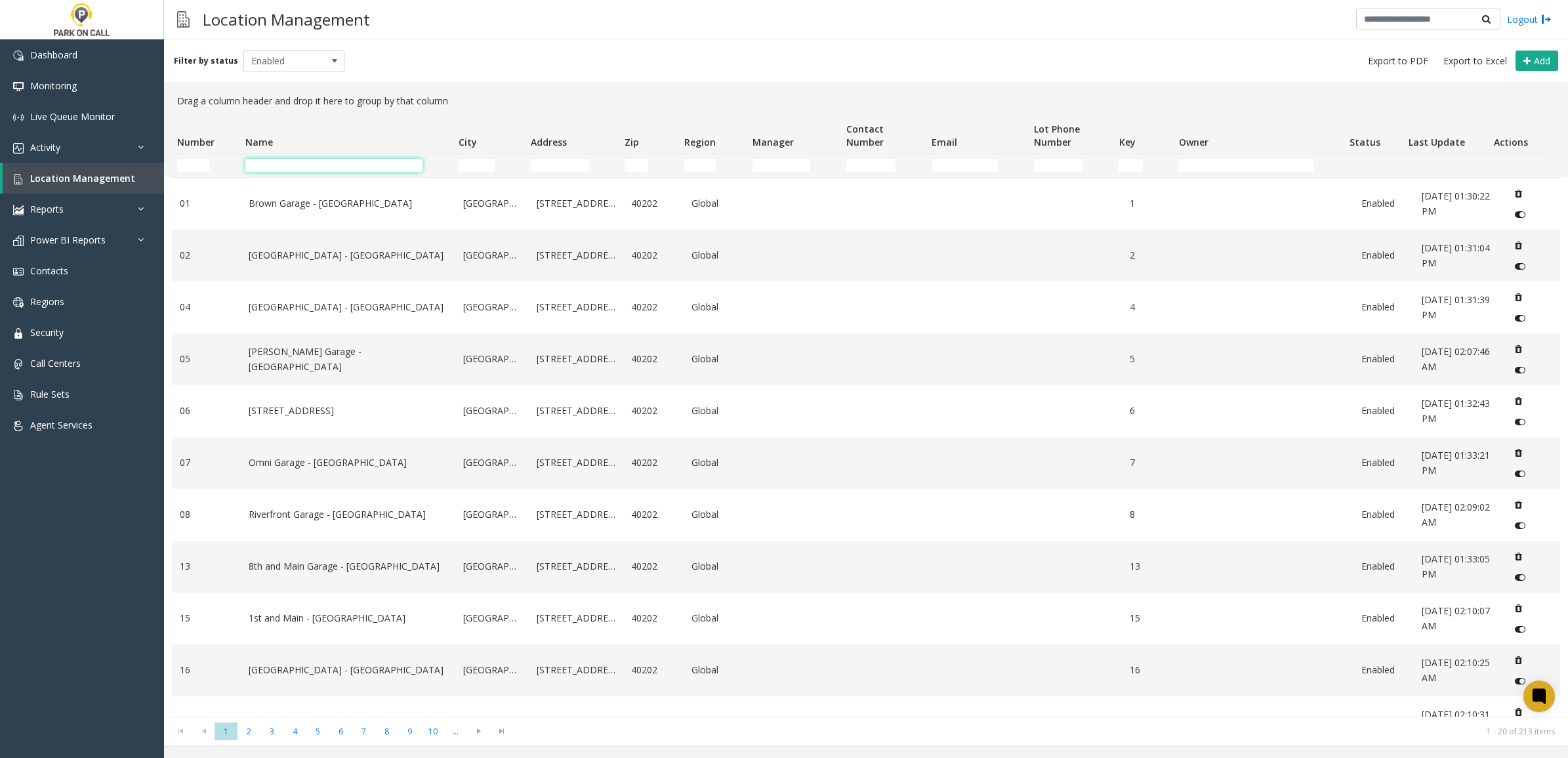
click at [318, 159] on input "Name Filter" at bounding box center [334, 166] width 177 height 13
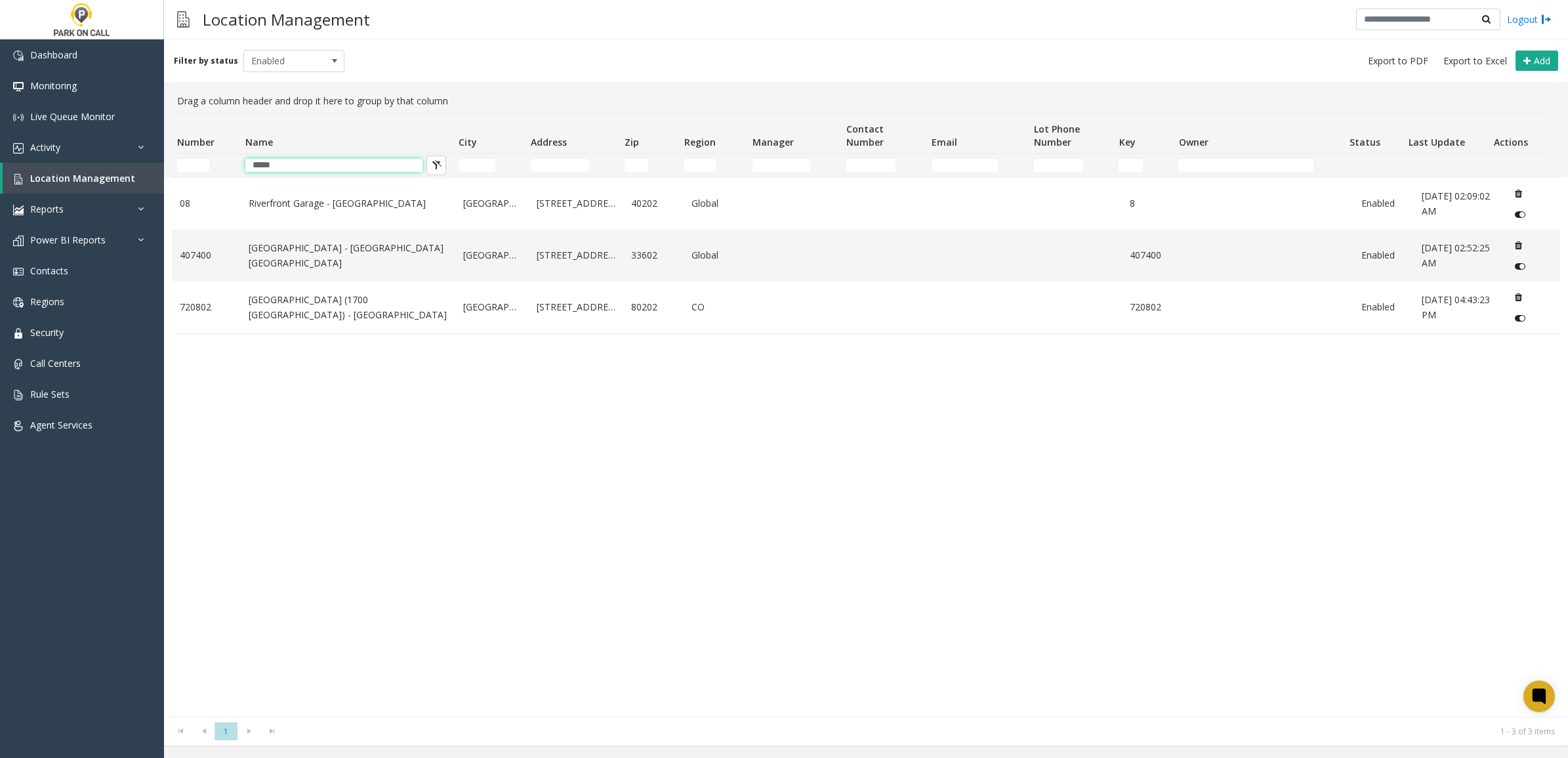
type input "*****"
click at [416, 471] on div "08 [GEOGRAPHIC_DATA] - [GEOGRAPHIC_DATA] [GEOGRAPHIC_DATA] [STREET_ADDRESS] Glo…" at bounding box center [865, 447] width 1388 height 539
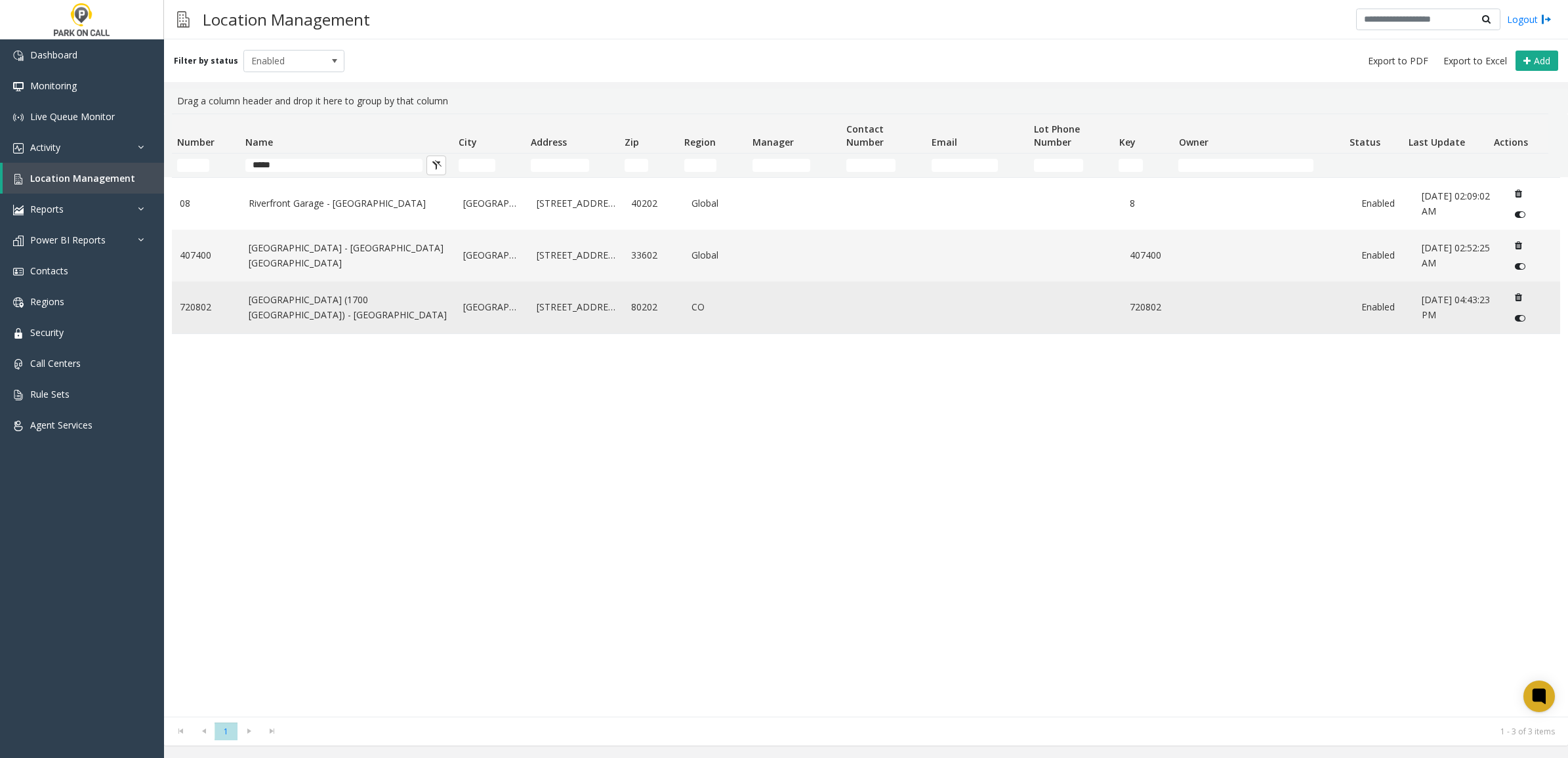
click at [343, 312] on link "[GEOGRAPHIC_DATA] (1700 [GEOGRAPHIC_DATA]) - [GEOGRAPHIC_DATA]" at bounding box center [348, 307] width 199 height 29
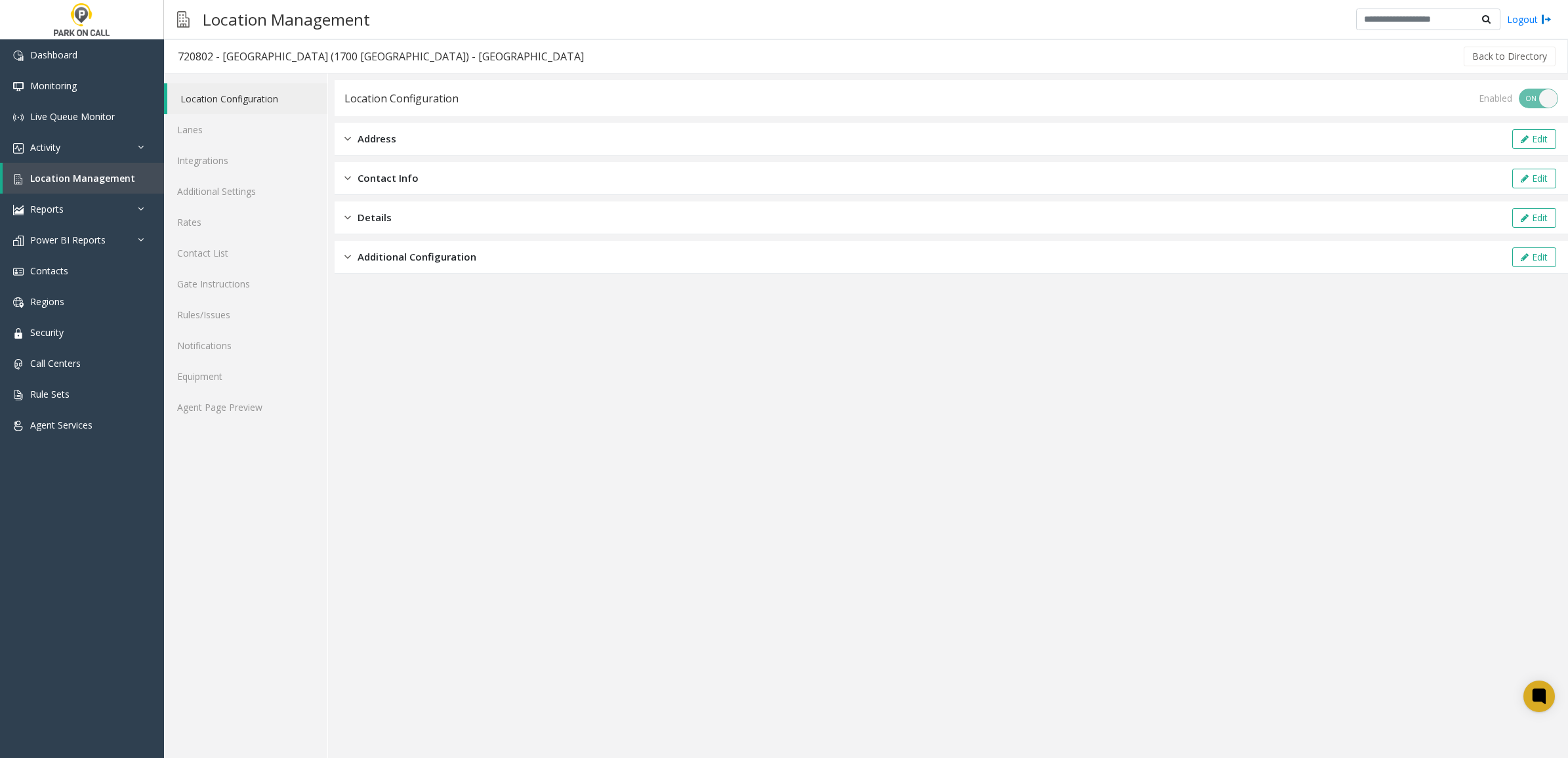
click at [208, 92] on link "Location Configuration" at bounding box center [247, 98] width 160 height 31
click at [246, 121] on link "Lanes" at bounding box center [245, 130] width 163 height 31
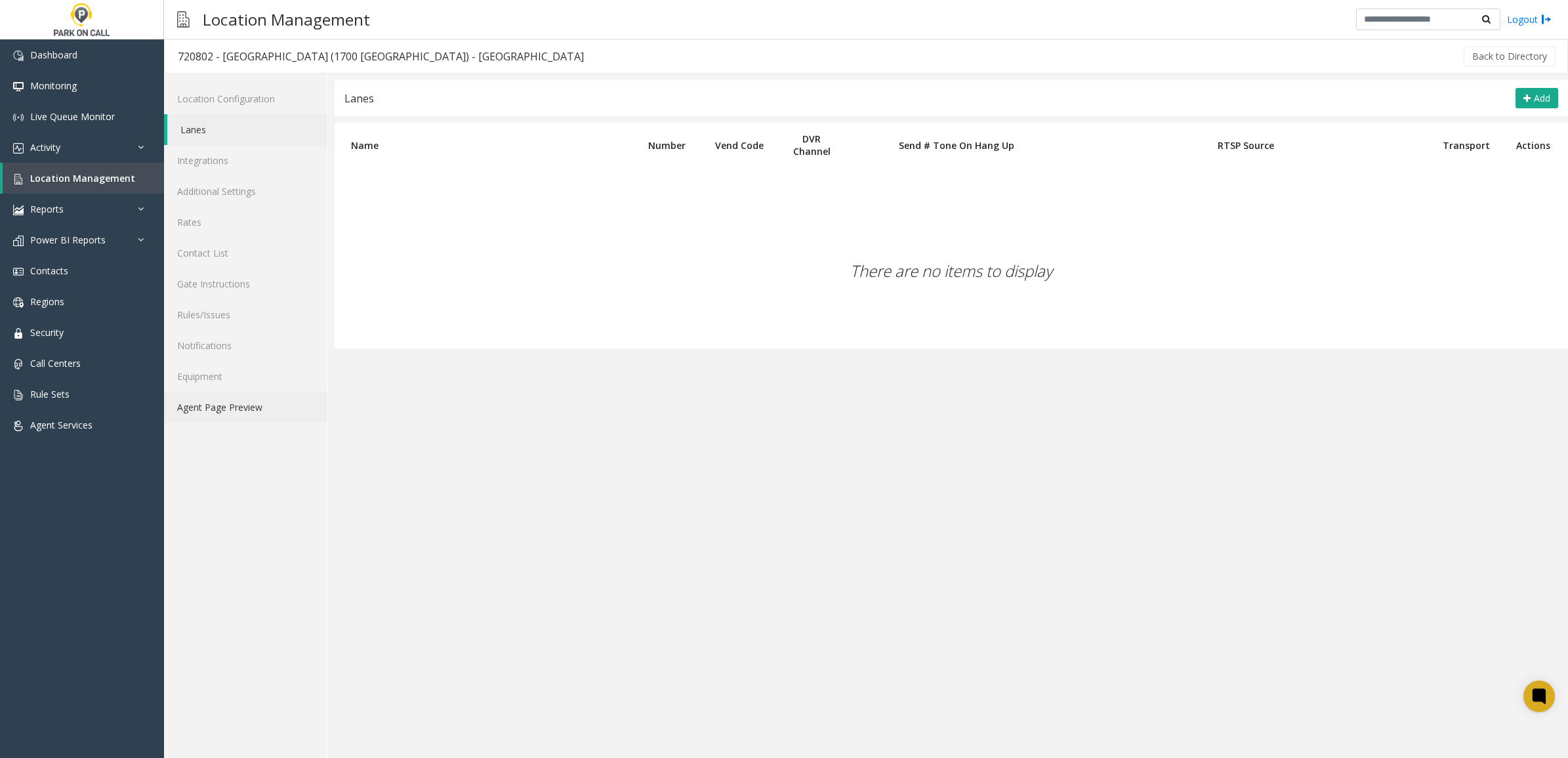
click at [230, 411] on link "Agent Page Preview" at bounding box center [245, 407] width 163 height 31
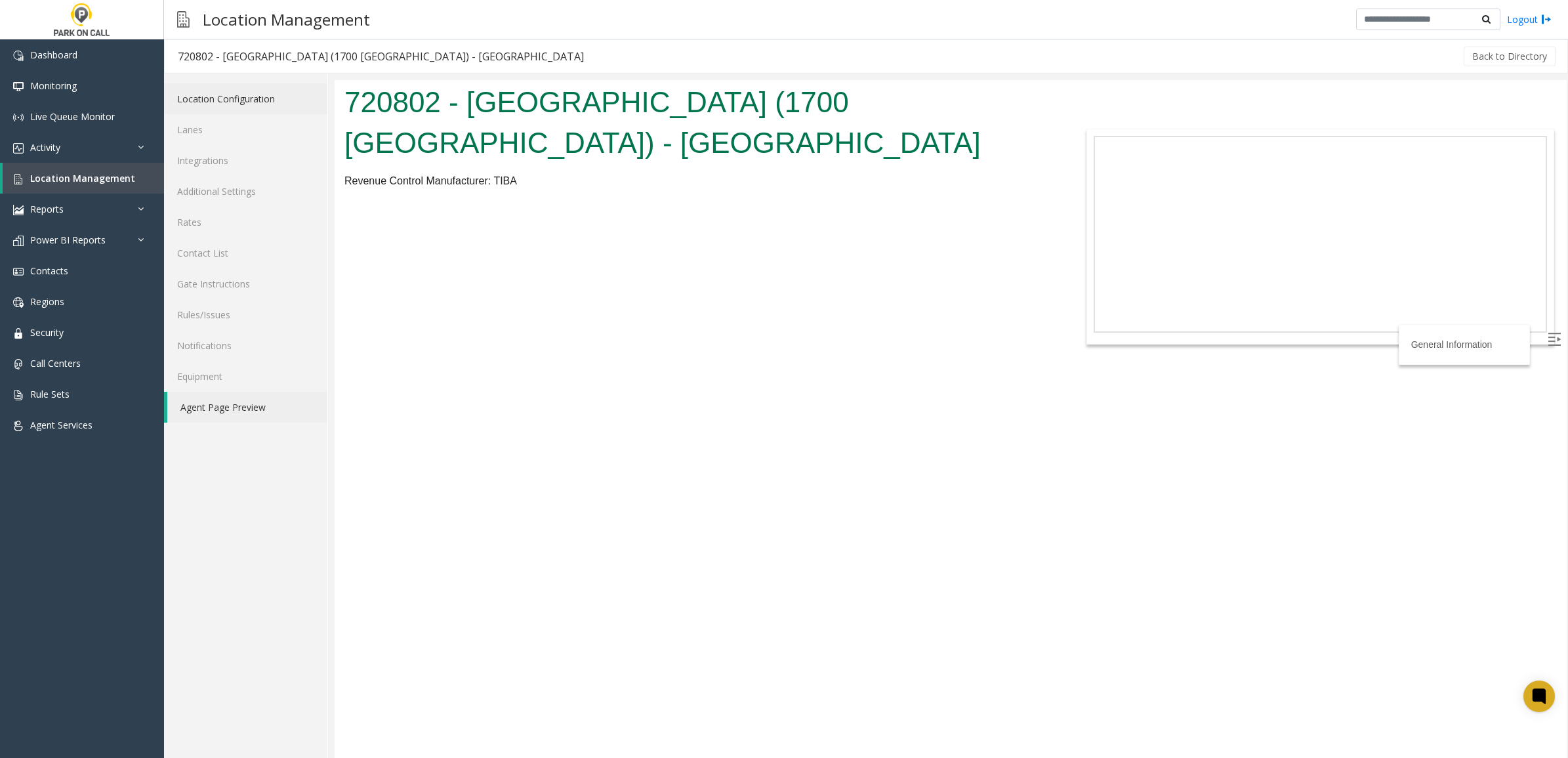
click at [256, 97] on link "Location Configuration" at bounding box center [245, 98] width 163 height 31
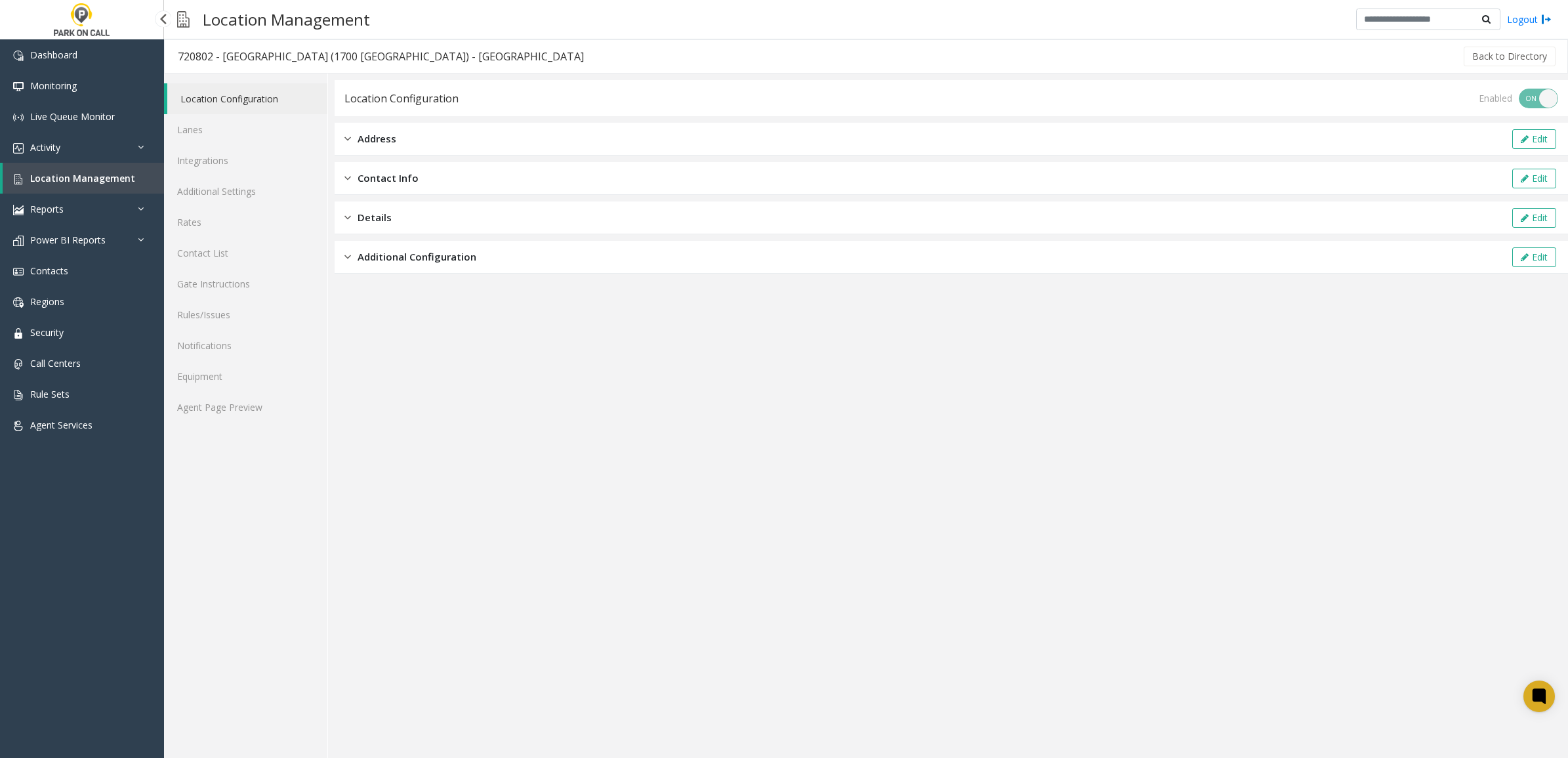
click at [99, 166] on link "Location Management" at bounding box center [83, 178] width 161 height 31
